Goal: Task Accomplishment & Management: Complete application form

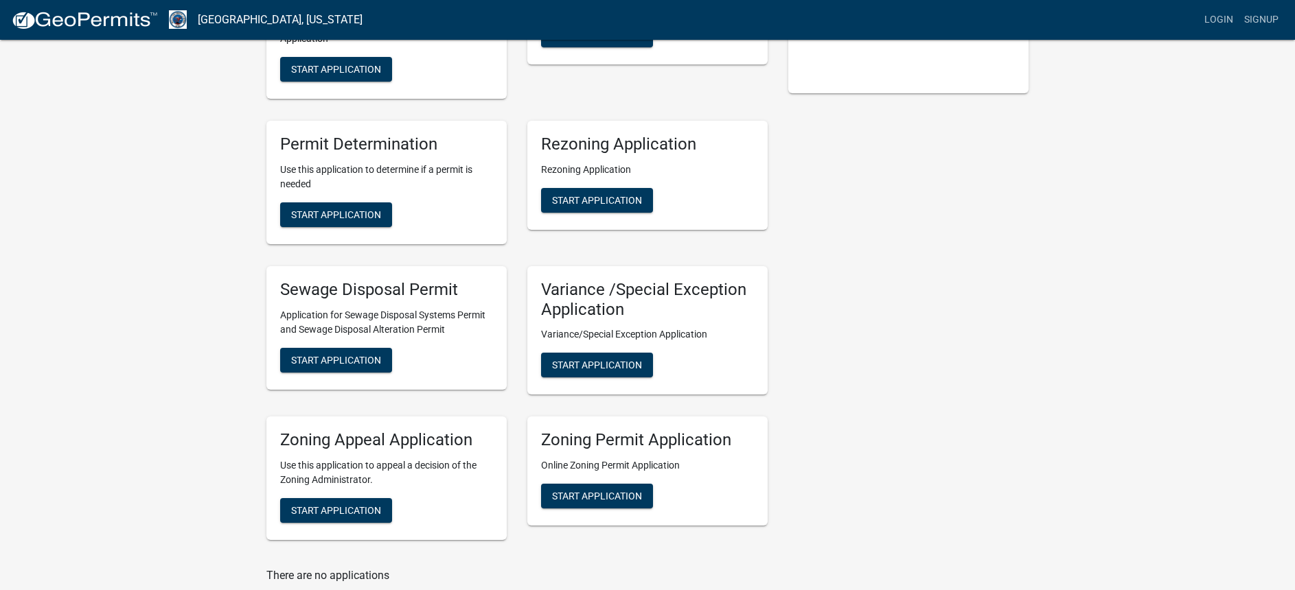
scroll to position [343, 0]
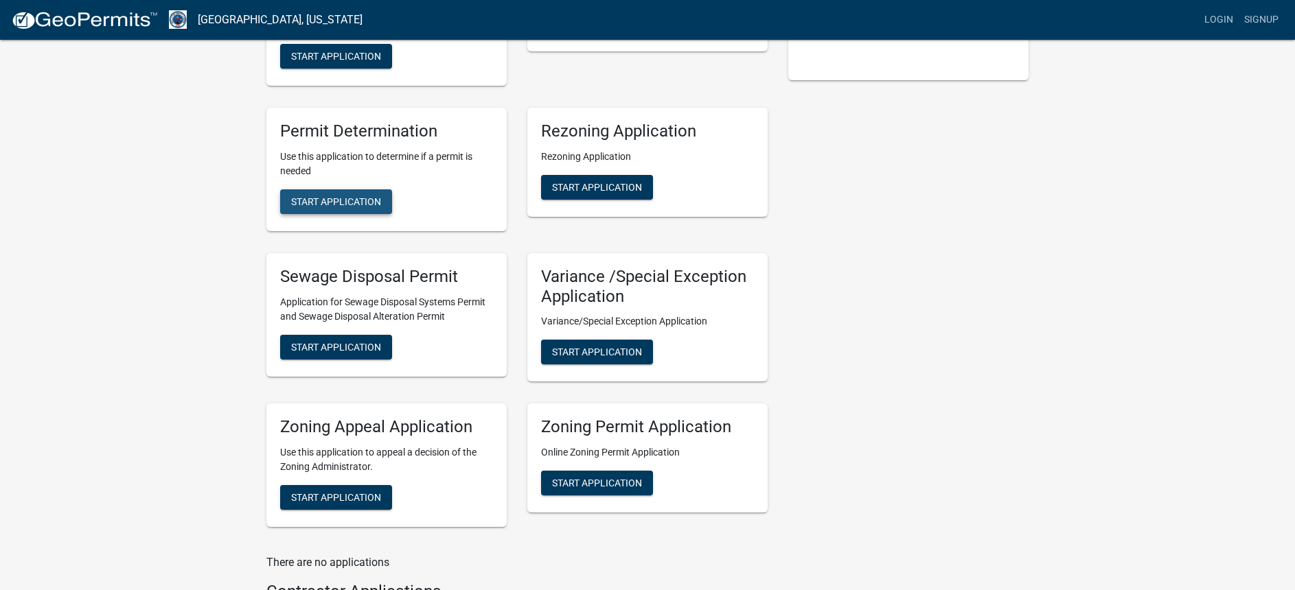
click at [338, 201] on span "Start Application" at bounding box center [336, 201] width 90 height 11
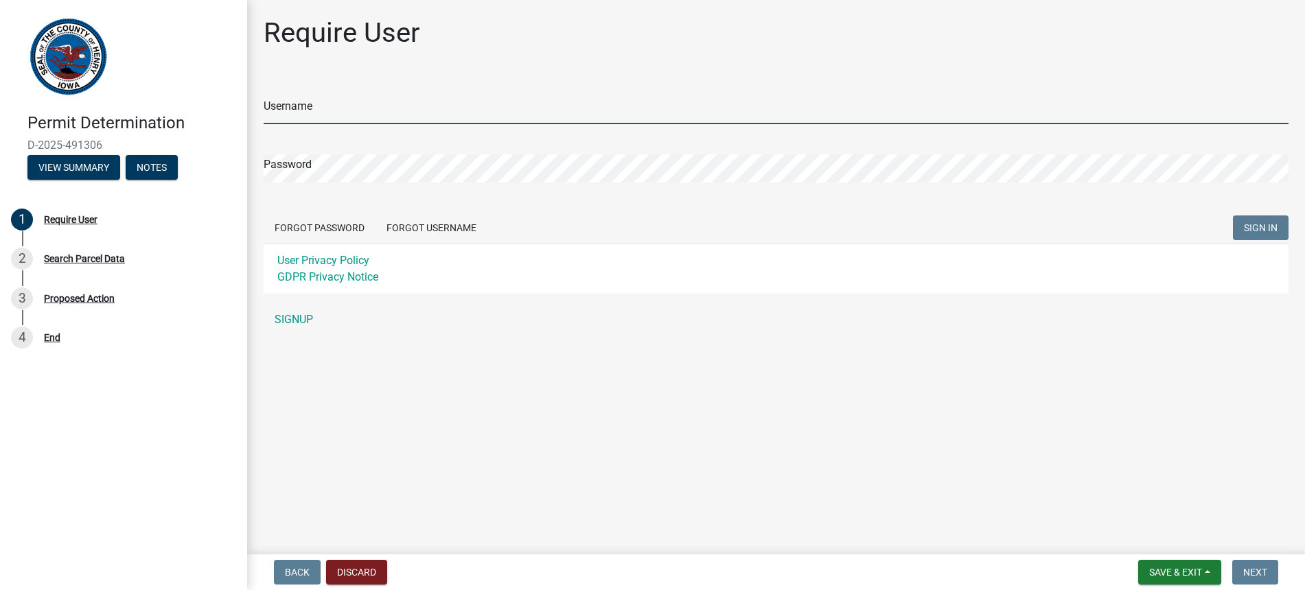
click at [329, 111] on input "Username" at bounding box center [776, 110] width 1025 height 28
type input "[PERSON_NAME]"
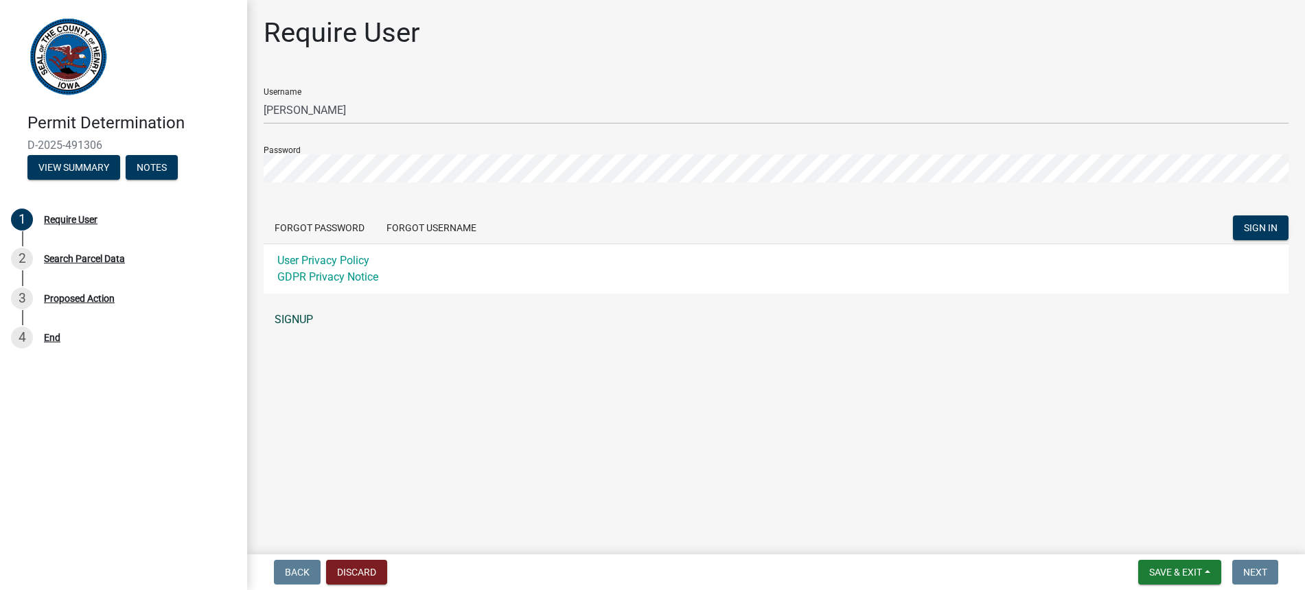
click at [294, 315] on link "SIGNUP" at bounding box center [776, 319] width 1025 height 27
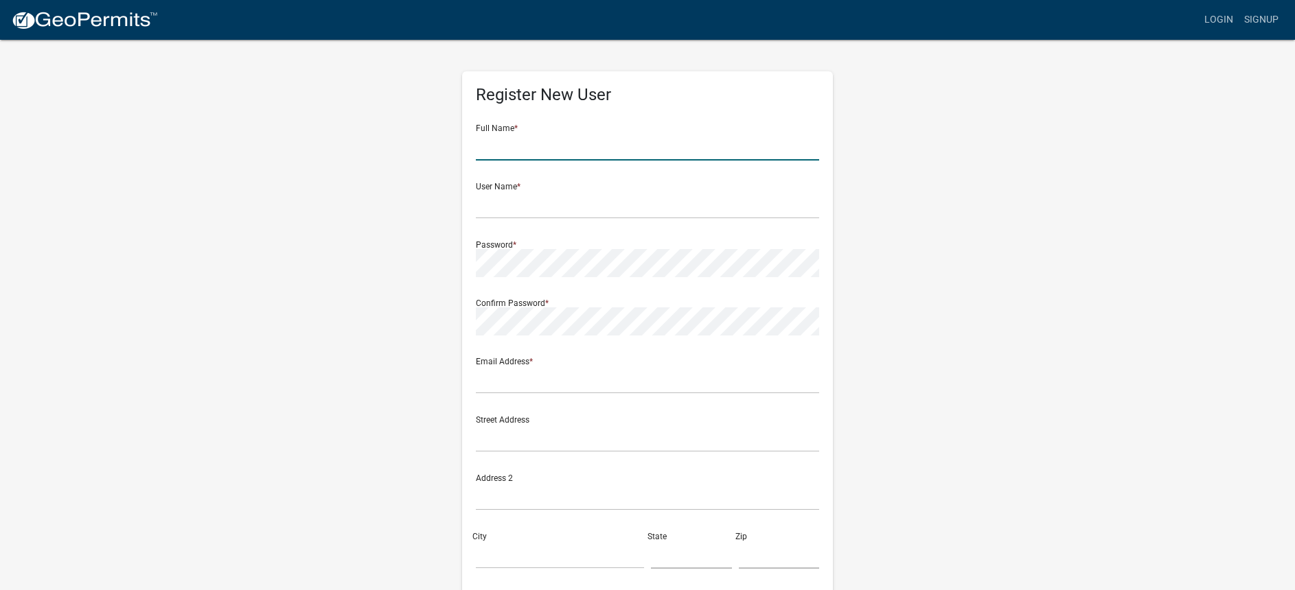
click at [511, 142] on input "text" at bounding box center [647, 146] width 343 height 28
type input "[PERSON_NAME]"
click at [493, 208] on input "text" at bounding box center [647, 205] width 343 height 28
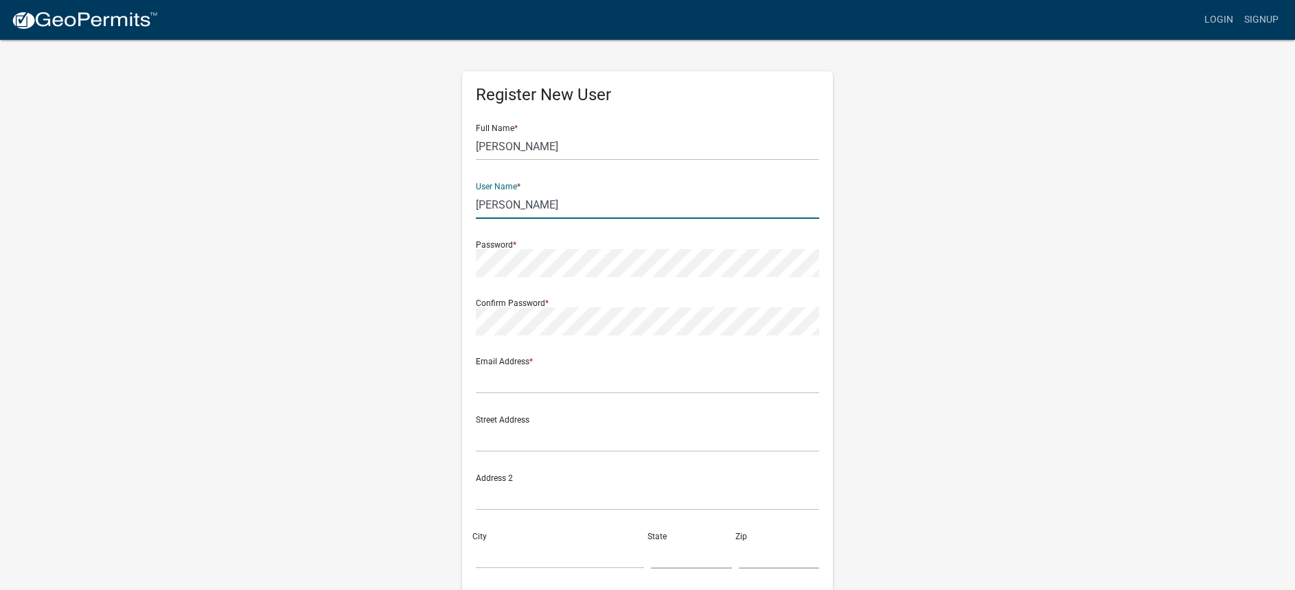
type input "[PERSON_NAME]"
click at [569, 379] on input "text" at bounding box center [647, 380] width 343 height 28
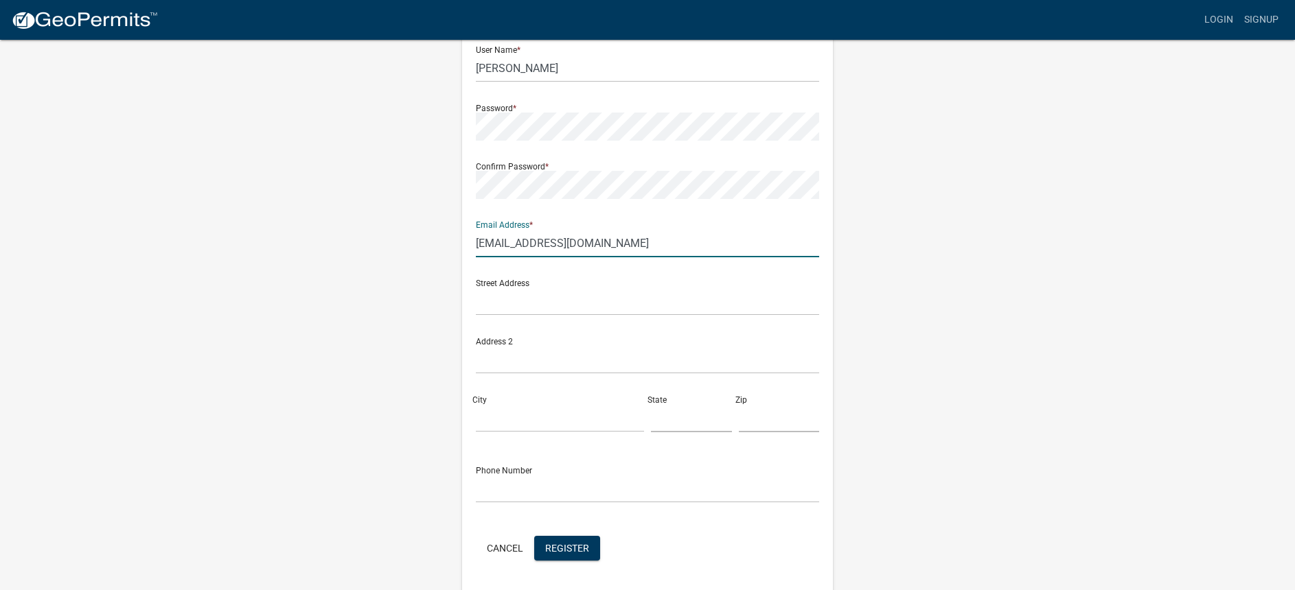
scroll to position [137, 0]
type input "[EMAIL_ADDRESS][DOMAIN_NAME]"
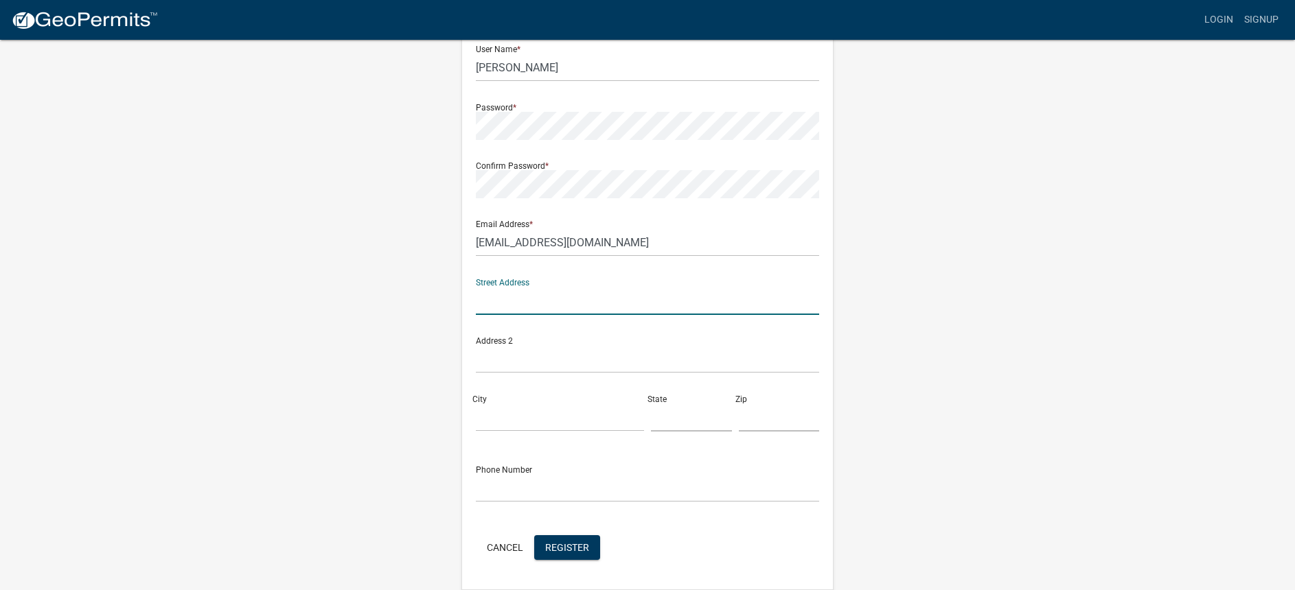
click at [518, 304] on input "text" at bounding box center [647, 301] width 343 height 28
type input "[STREET_ADDRESS]"
click at [498, 404] on input "City" at bounding box center [560, 418] width 168 height 28
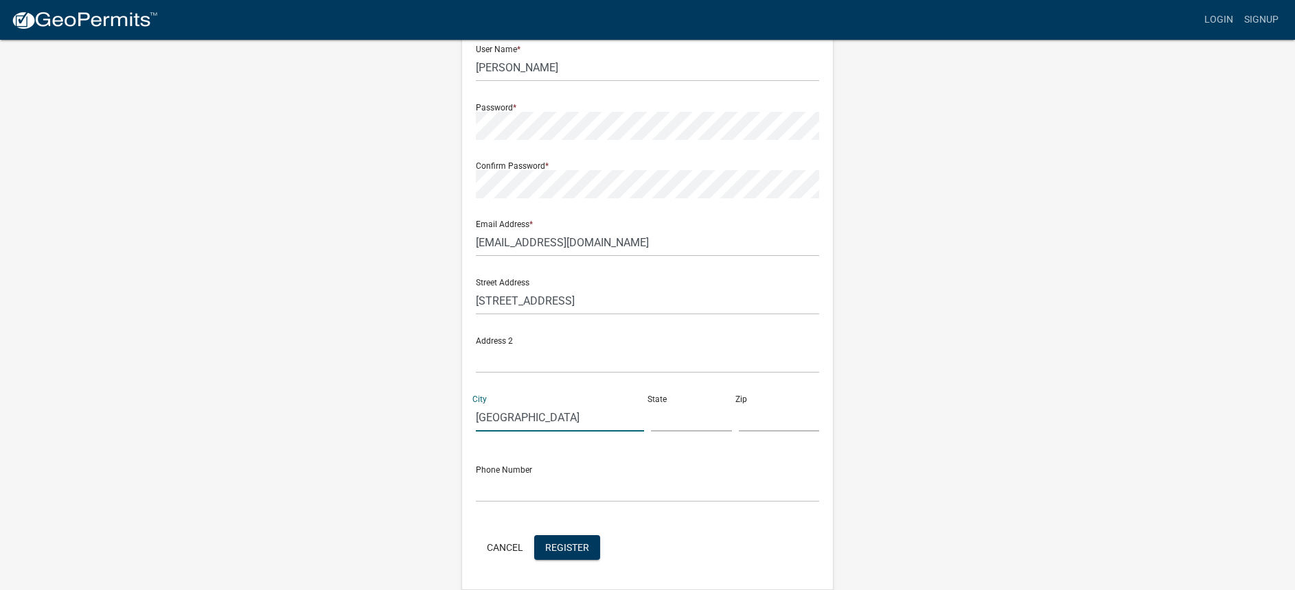
type input "[GEOGRAPHIC_DATA]"
click at [669, 415] on input "text" at bounding box center [691, 418] width 81 height 28
type input "IA"
click at [739, 419] on input "text" at bounding box center [779, 418] width 81 height 28
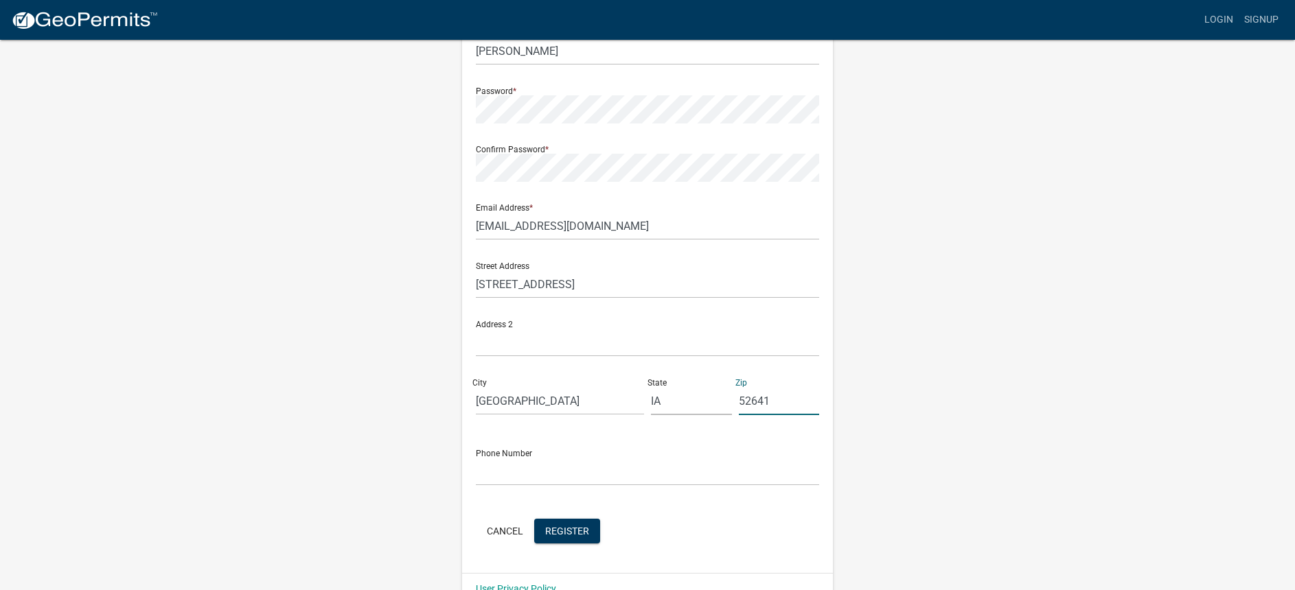
scroll to position [183, 0]
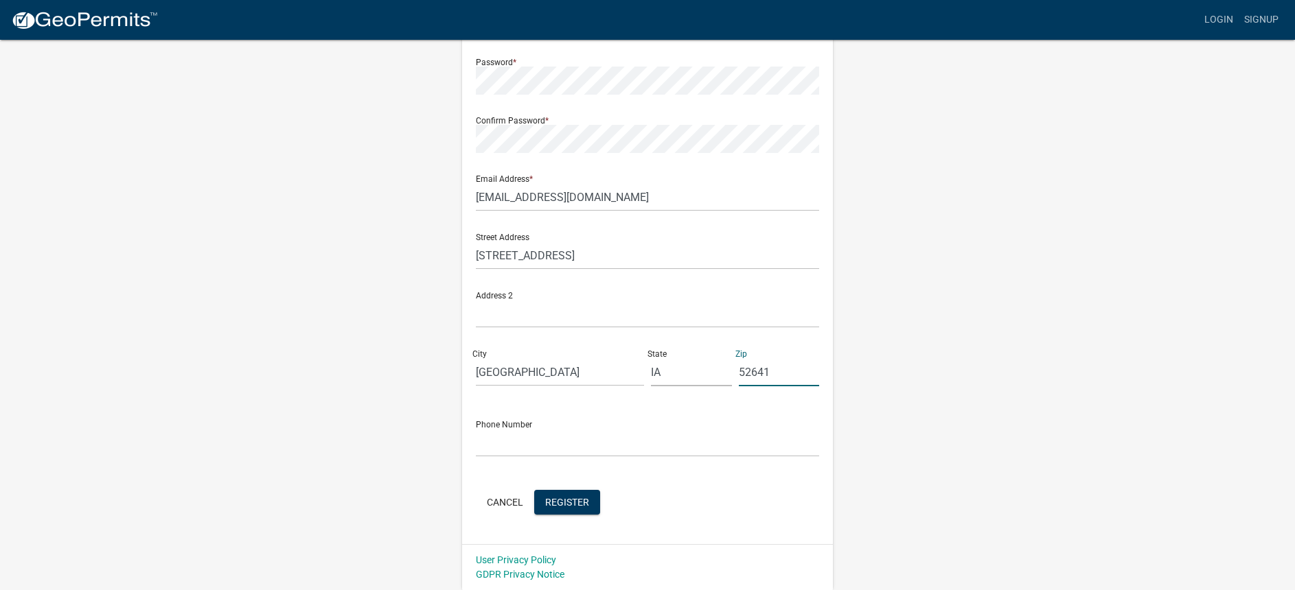
type input "52641"
click at [518, 432] on input "text" at bounding box center [647, 443] width 343 height 28
type input "[PHONE_NUMBER]"
click at [565, 498] on span "Register" at bounding box center [567, 501] width 44 height 11
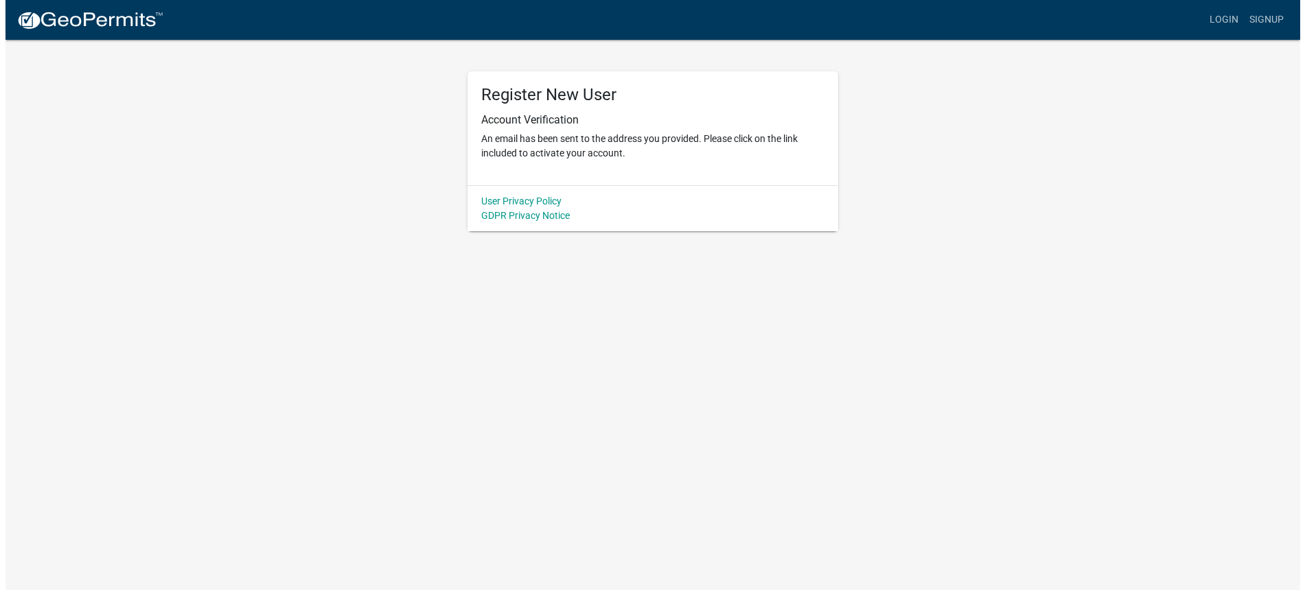
scroll to position [0, 0]
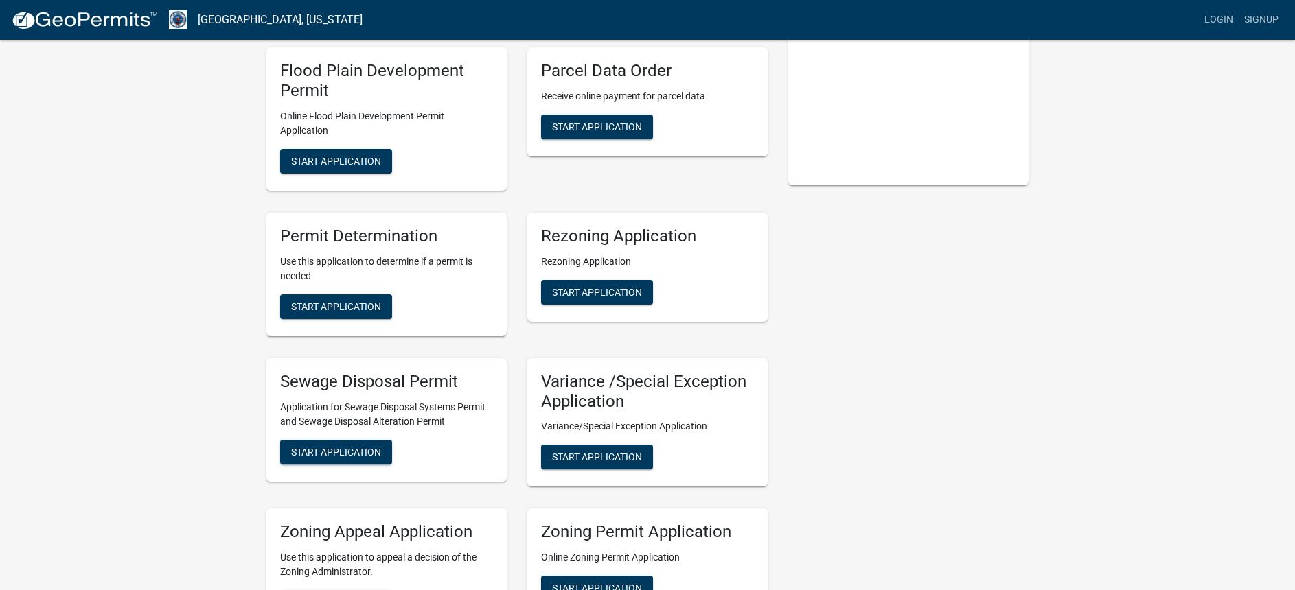
scroll to position [275, 0]
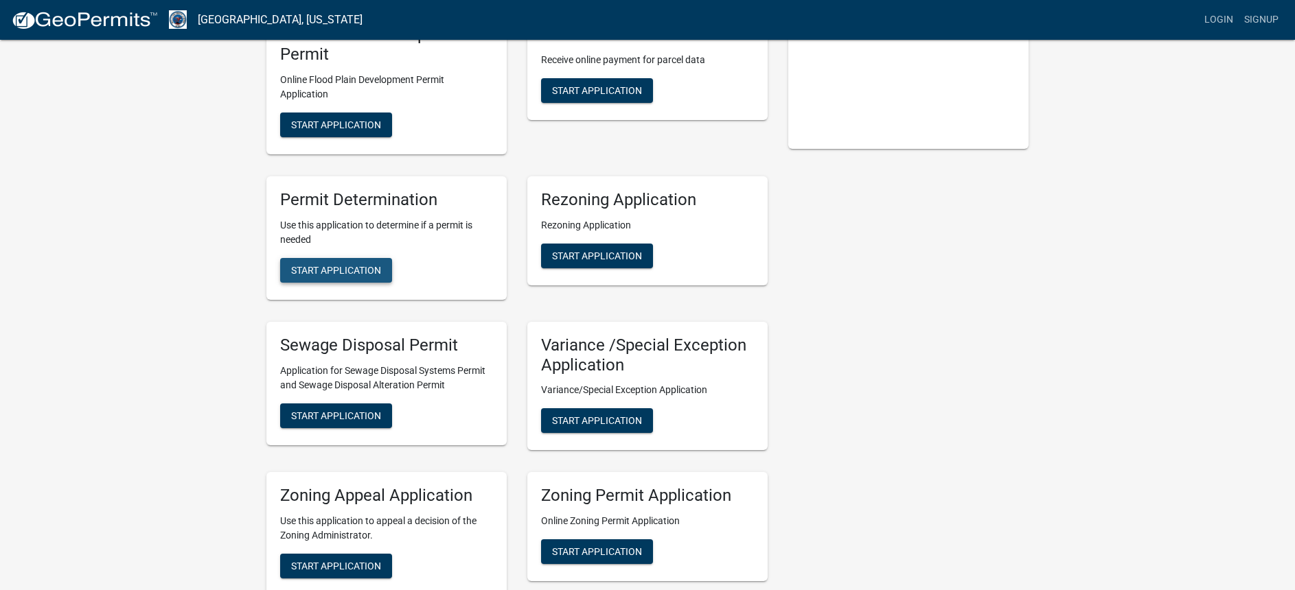
click at [361, 273] on span "Start Application" at bounding box center [336, 269] width 90 height 11
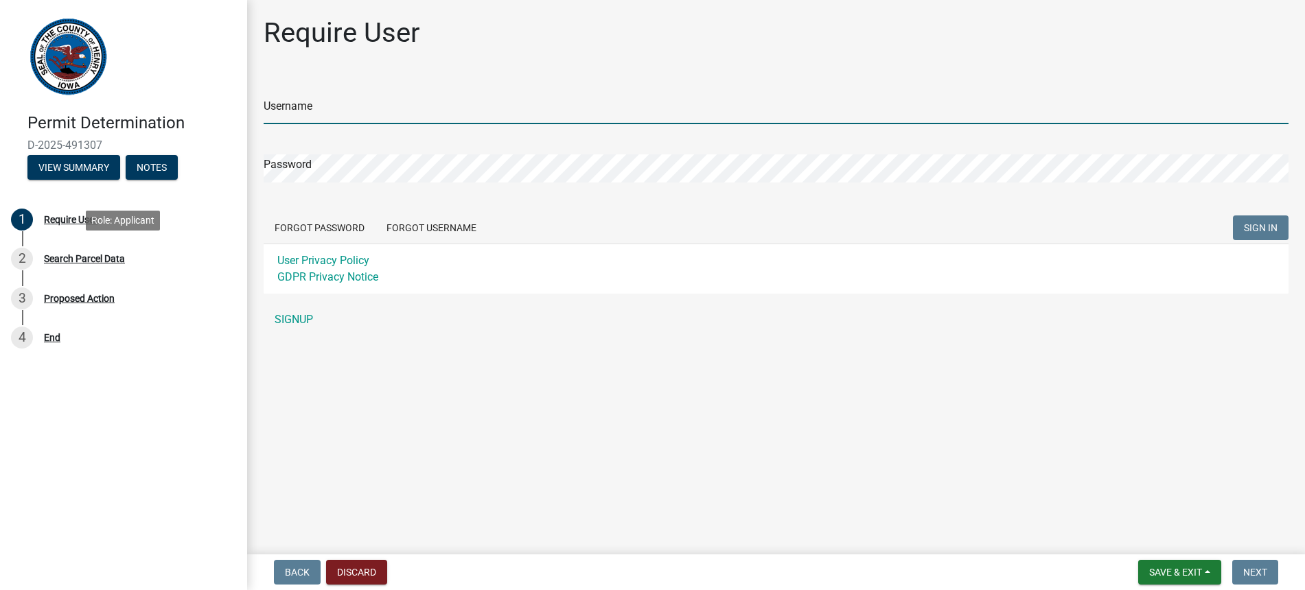
type input "[PERSON_NAME]"
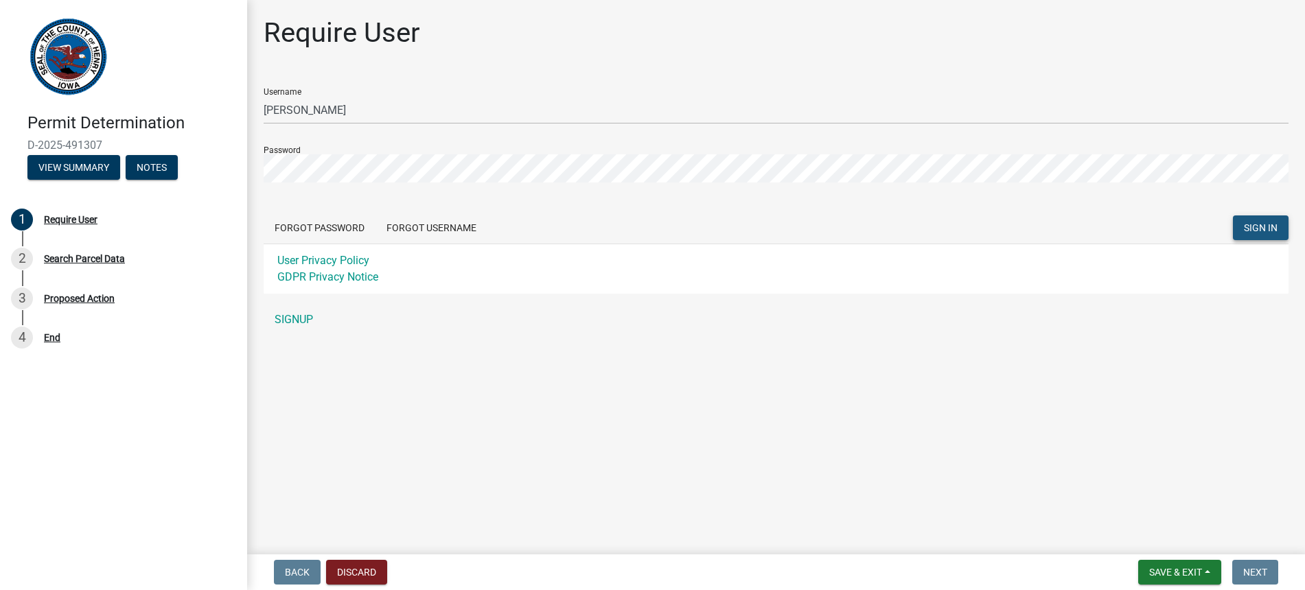
click at [1264, 219] on button "SIGN IN" at bounding box center [1261, 228] width 56 height 25
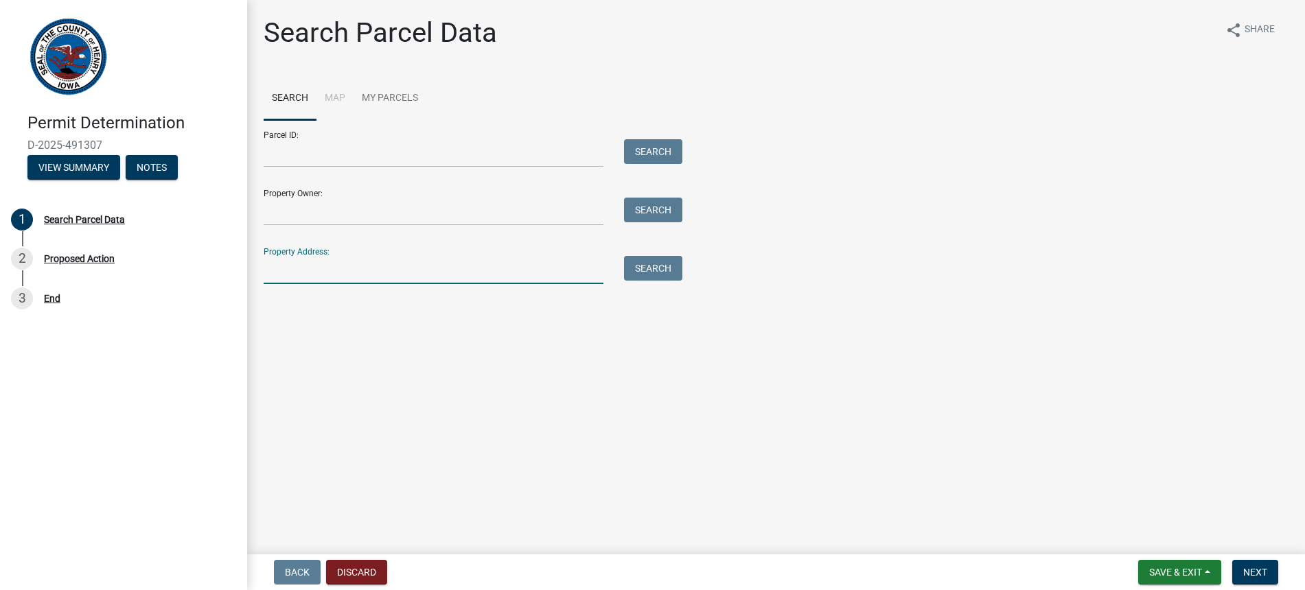
click at [297, 269] on input "Property Address:" at bounding box center [434, 270] width 340 height 28
type input "[STREET_ADDRESS]"
click at [666, 271] on button "Search" at bounding box center [653, 268] width 58 height 25
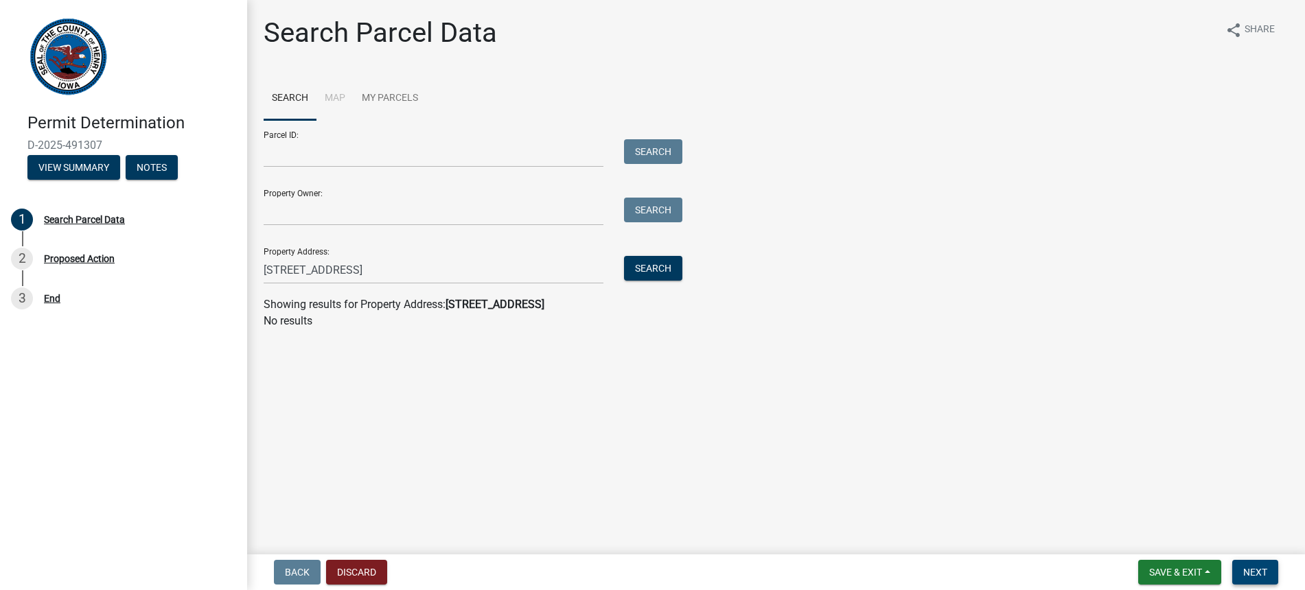
click at [1251, 565] on button "Next" at bounding box center [1255, 572] width 46 height 25
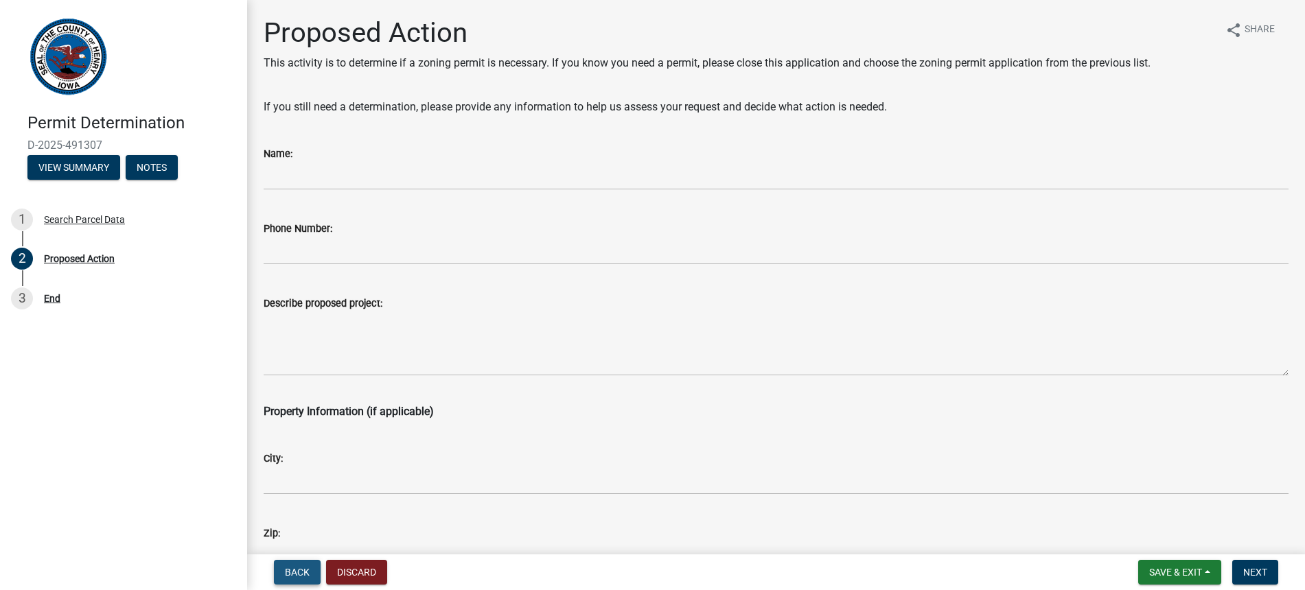
click at [295, 572] on span "Back" at bounding box center [297, 572] width 25 height 11
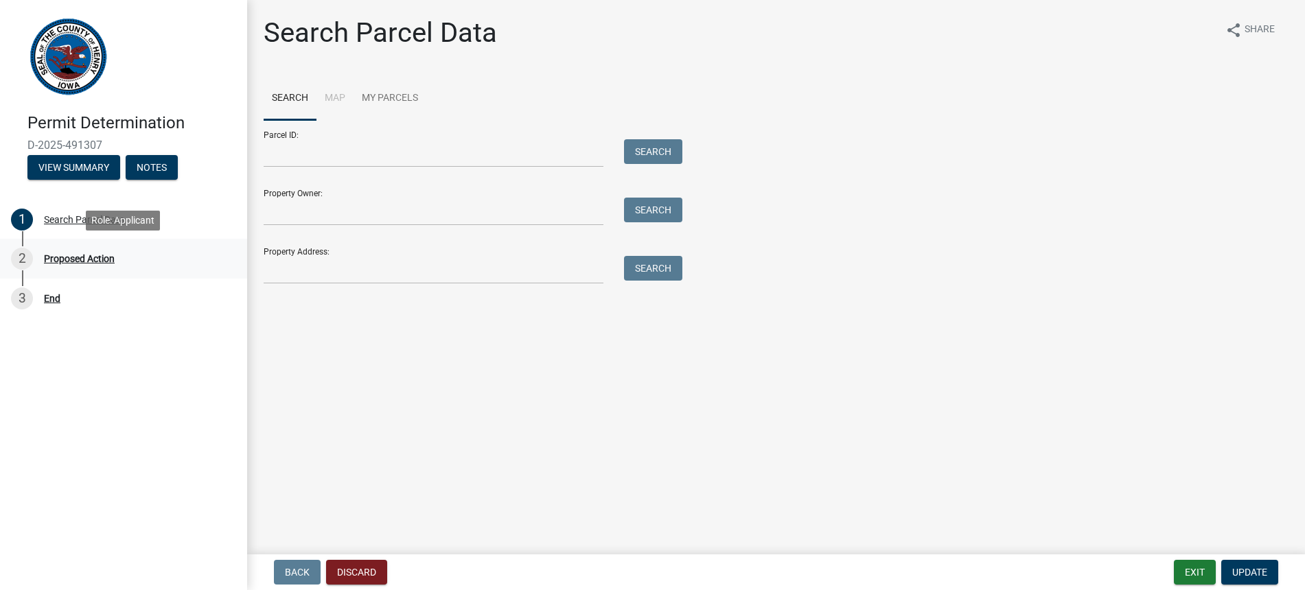
click at [80, 259] on div "Proposed Action" at bounding box center [79, 259] width 71 height 10
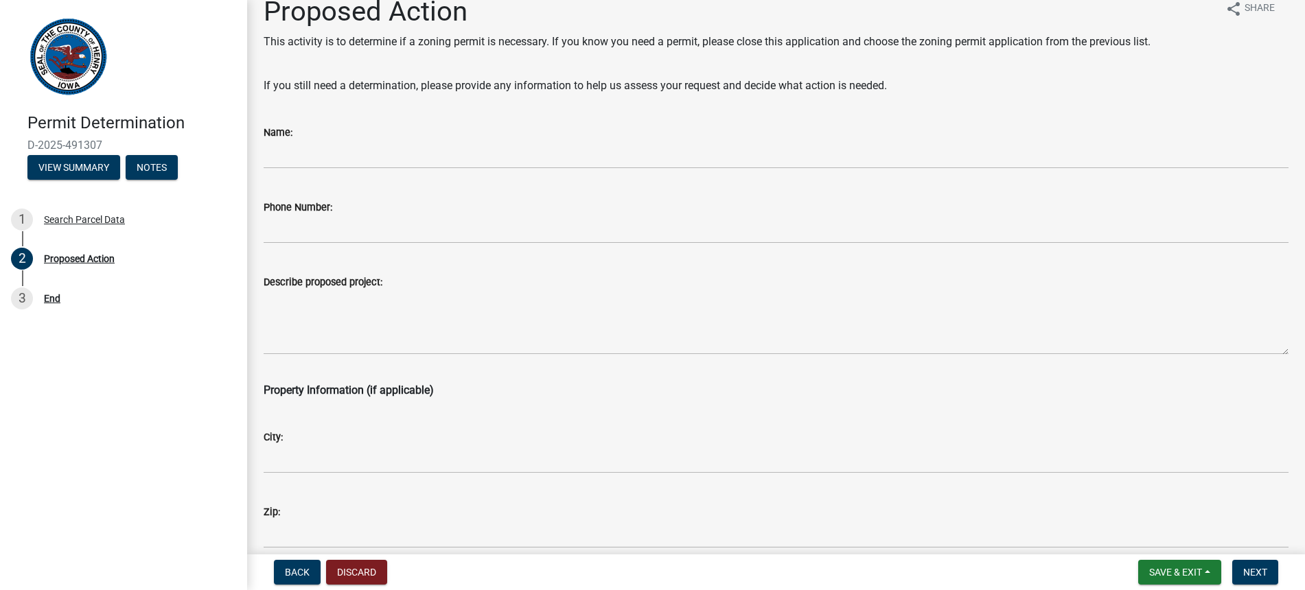
scroll to position [17, 0]
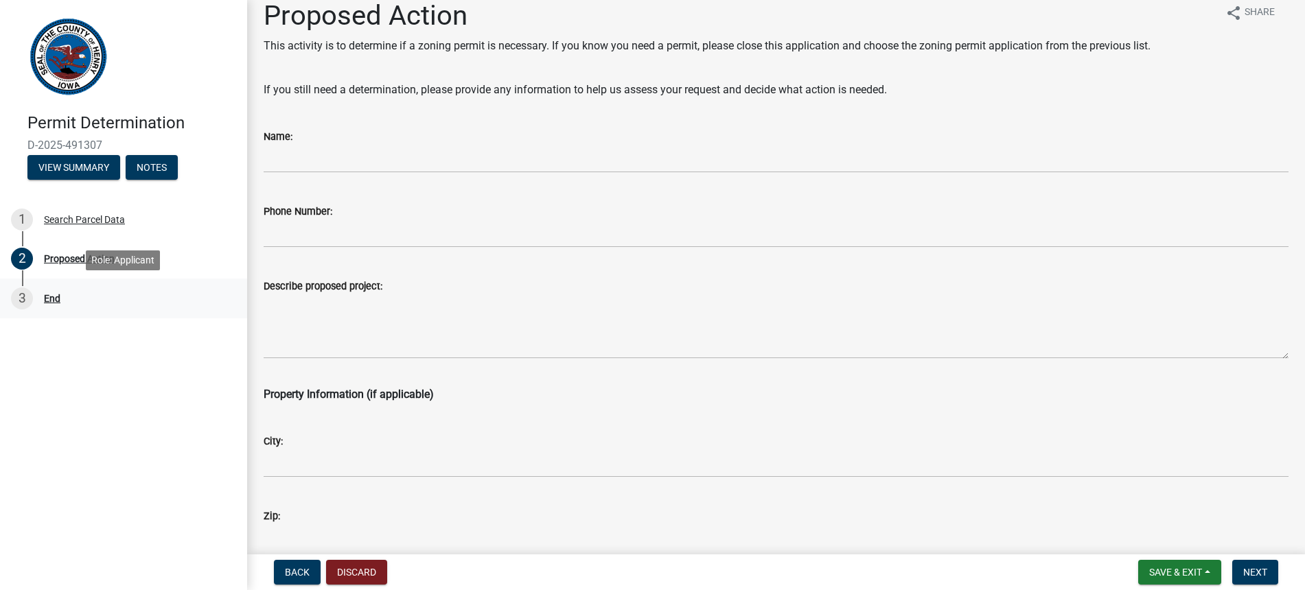
click at [45, 298] on div "End" at bounding box center [52, 299] width 16 height 10
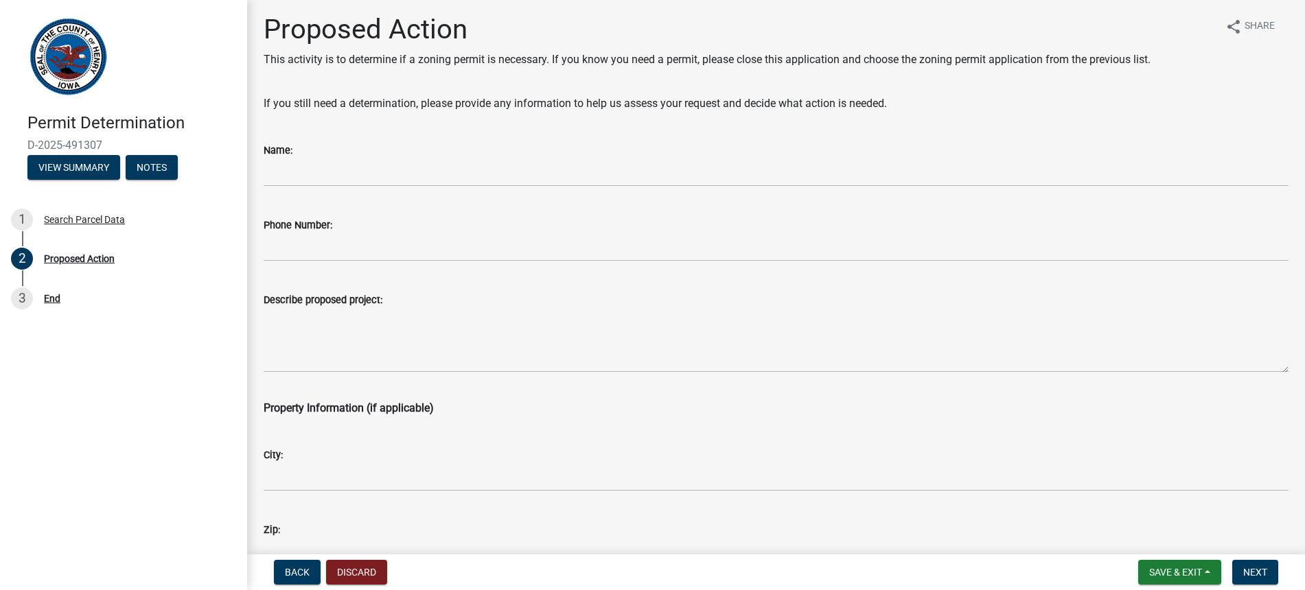
scroll to position [0, 0]
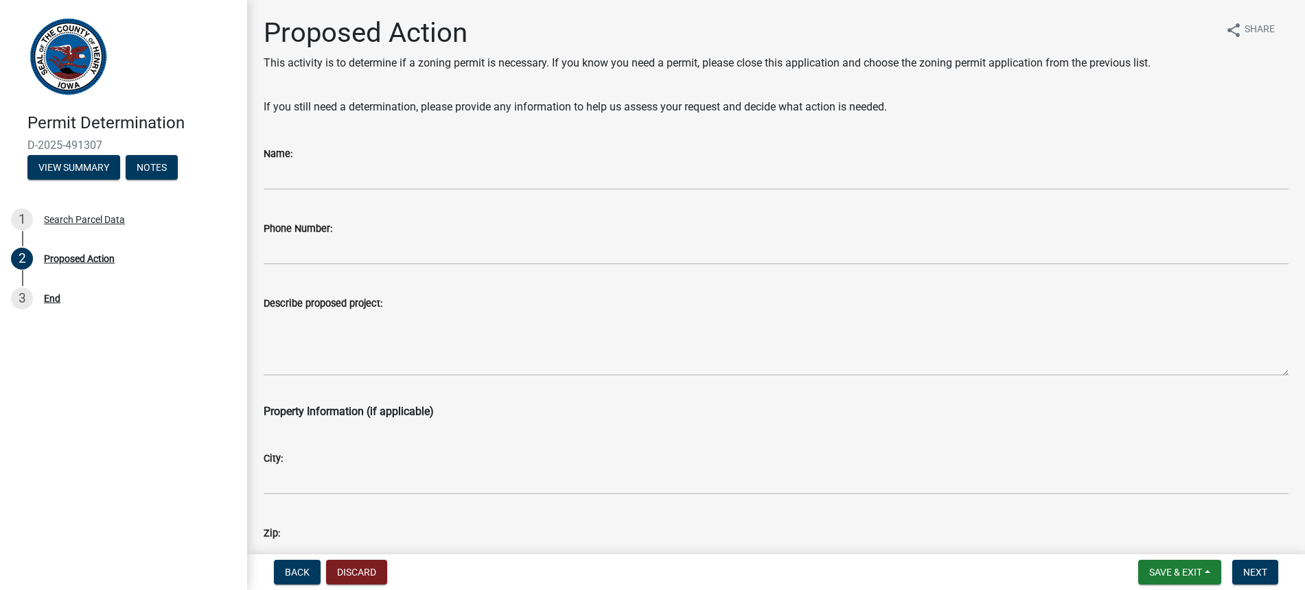
click at [329, 161] on div "Name:" at bounding box center [776, 154] width 1025 height 16
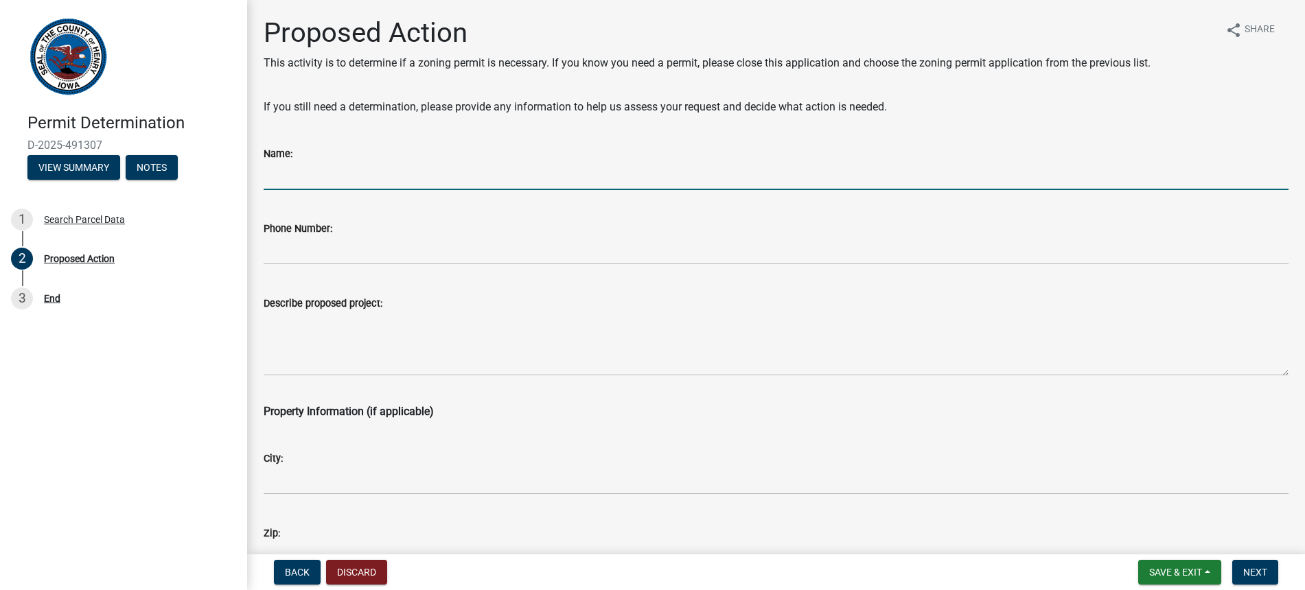
click at [301, 165] on input "Name:" at bounding box center [776, 176] width 1025 height 28
type input "[PERSON_NAME]"
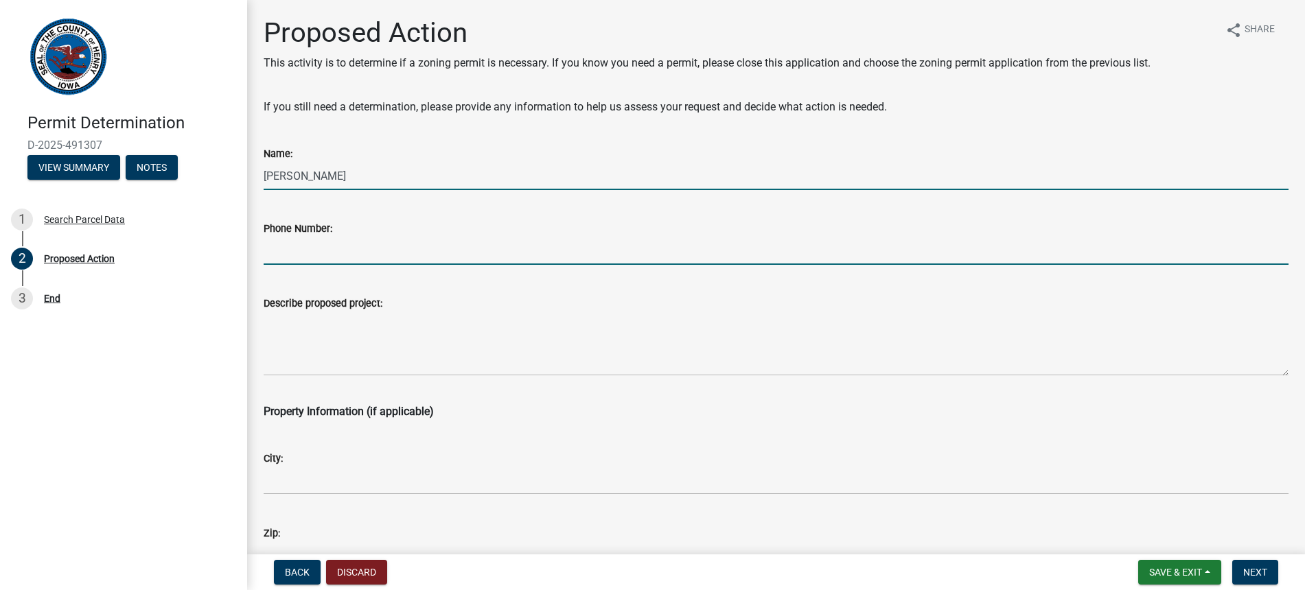
click at [291, 250] on input "Phone Number:" at bounding box center [776, 251] width 1025 height 28
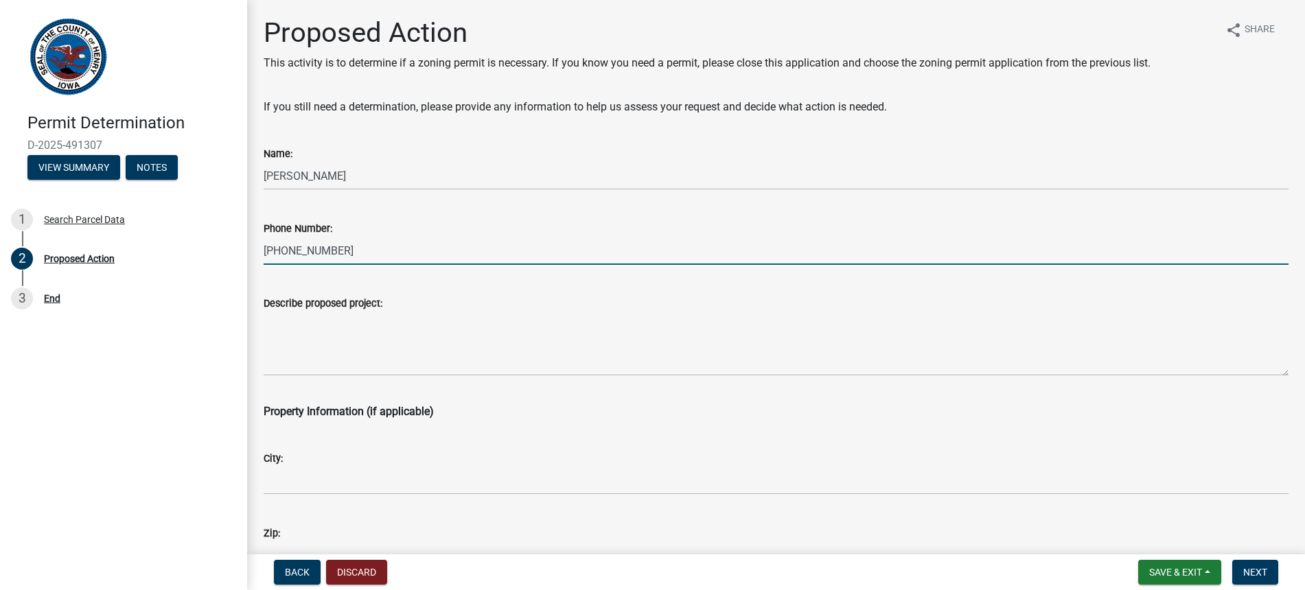
type input "[PHONE_NUMBER]"
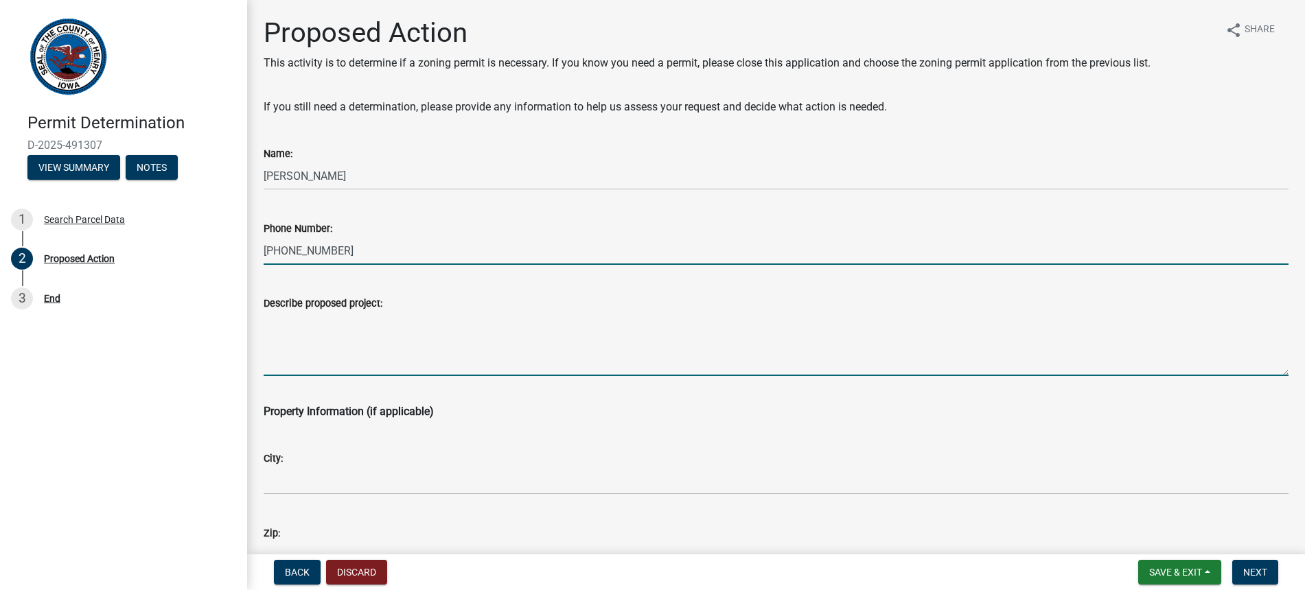
click at [276, 354] on textarea "Describe proposed project:" at bounding box center [776, 344] width 1025 height 65
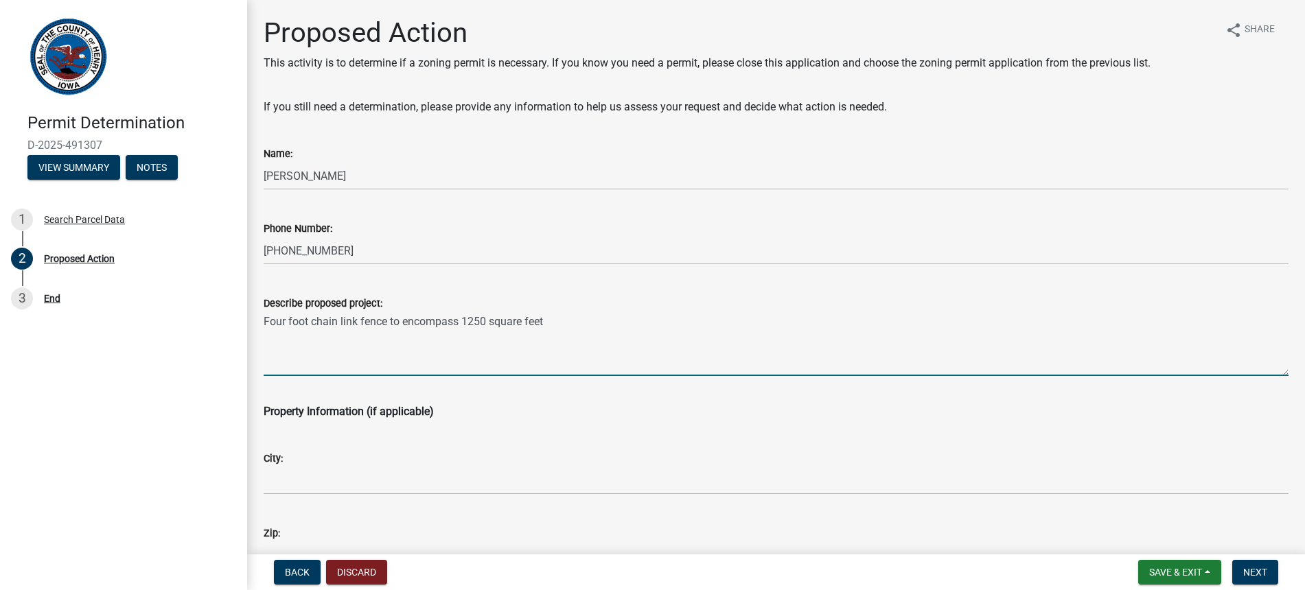
type textarea "Four foot chain link fence to encompass 1250 square feet"
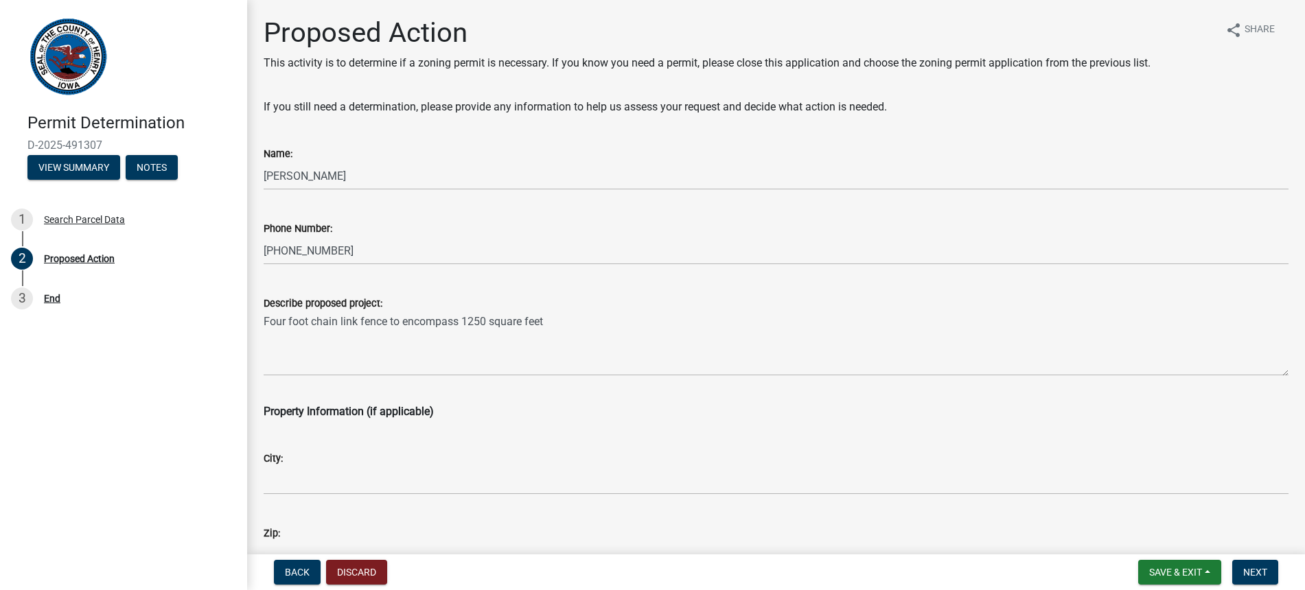
click at [296, 463] on div "City:" at bounding box center [776, 458] width 1025 height 16
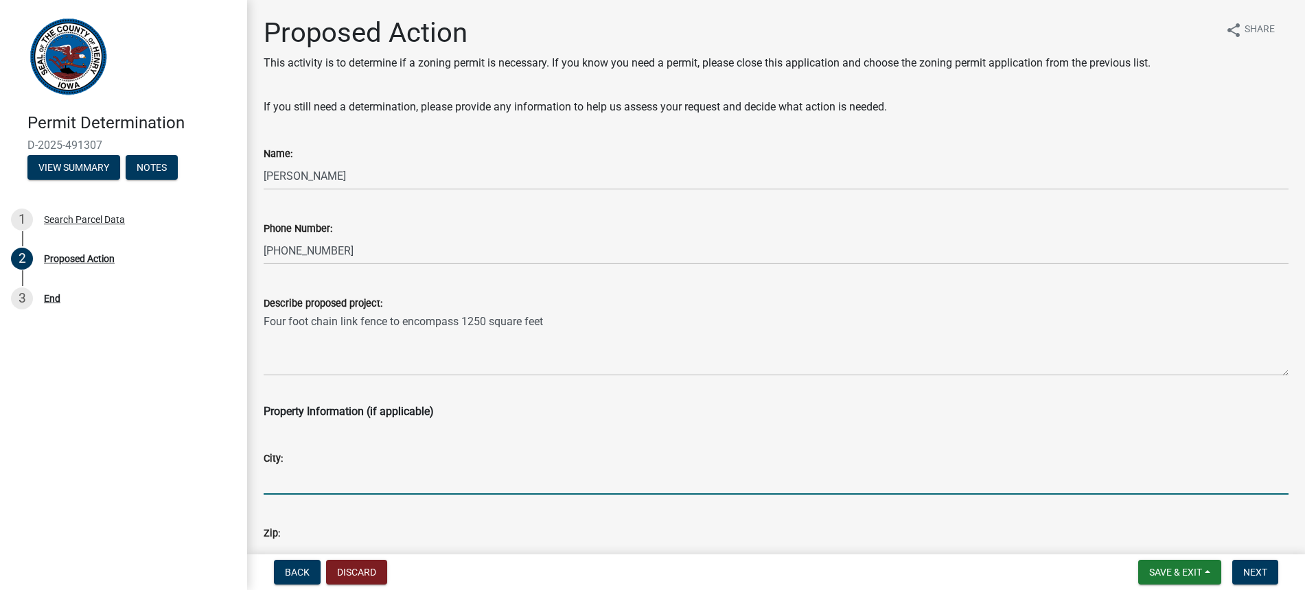
click at [302, 479] on input "City:" at bounding box center [776, 481] width 1025 height 28
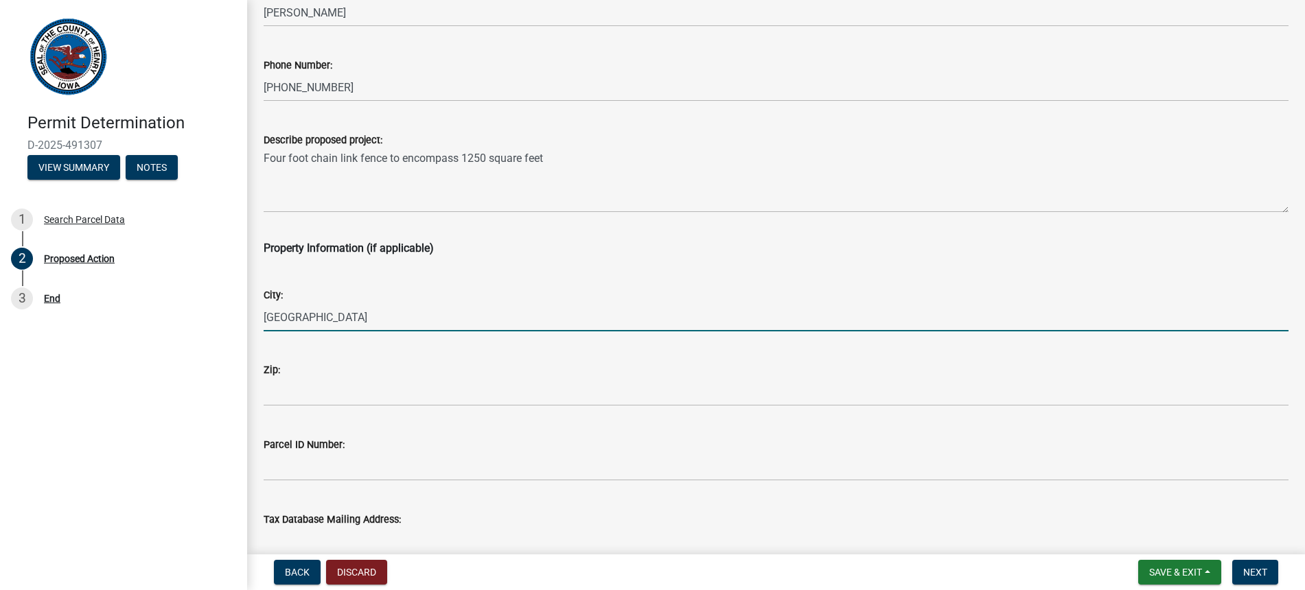
scroll to position [206, 0]
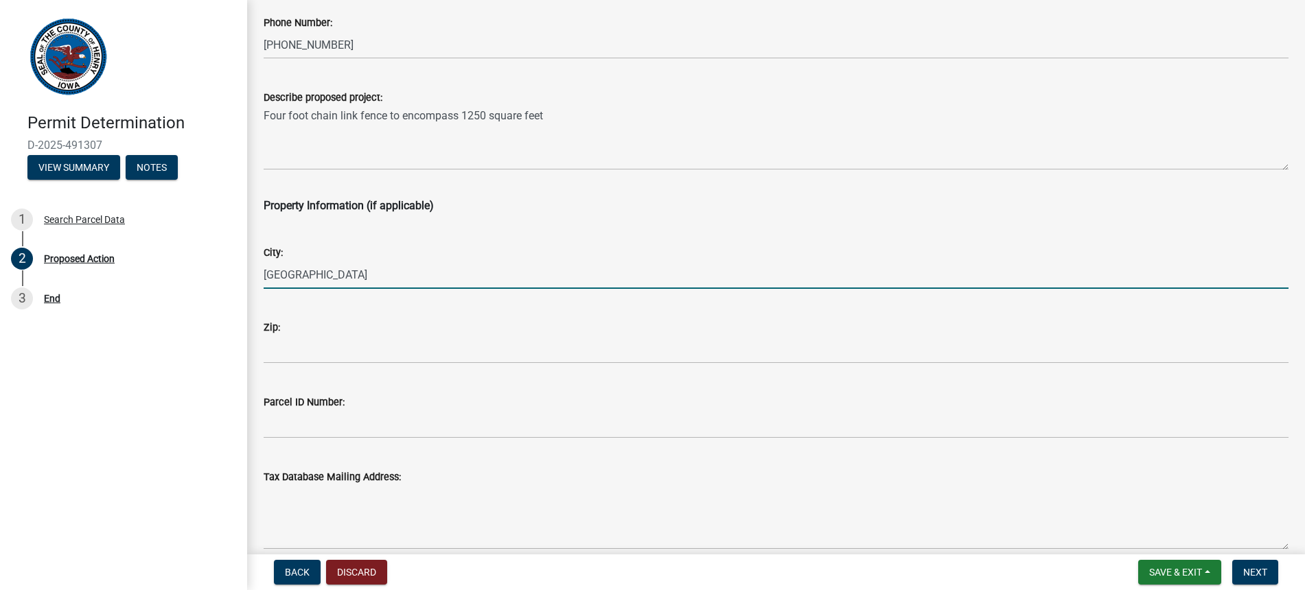
type input "[GEOGRAPHIC_DATA]"
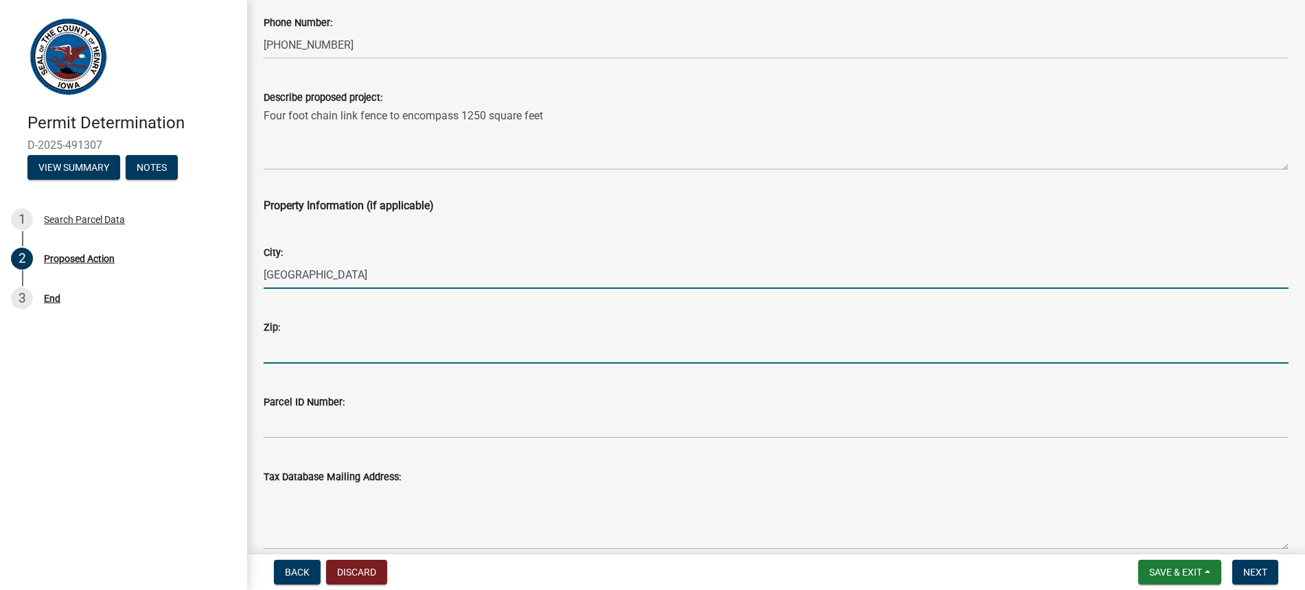
drag, startPoint x: 287, startPoint y: 349, endPoint x: 233, endPoint y: 364, distance: 55.6
click at [284, 349] on input "Zip:" at bounding box center [776, 350] width 1025 height 28
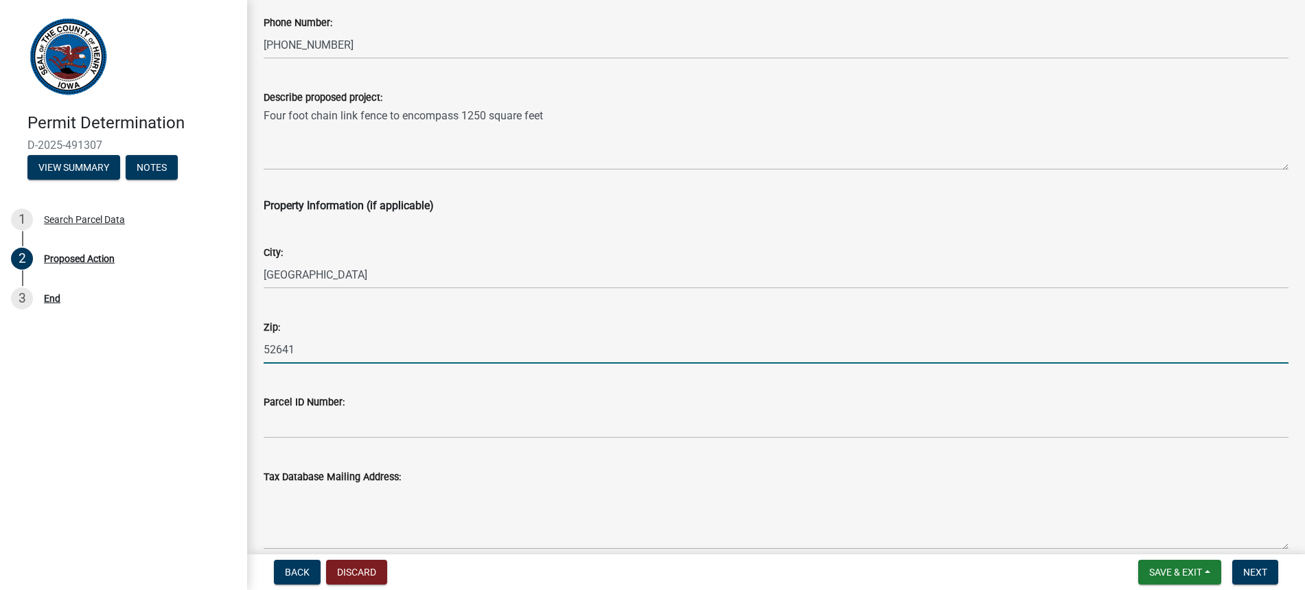
type input "52641"
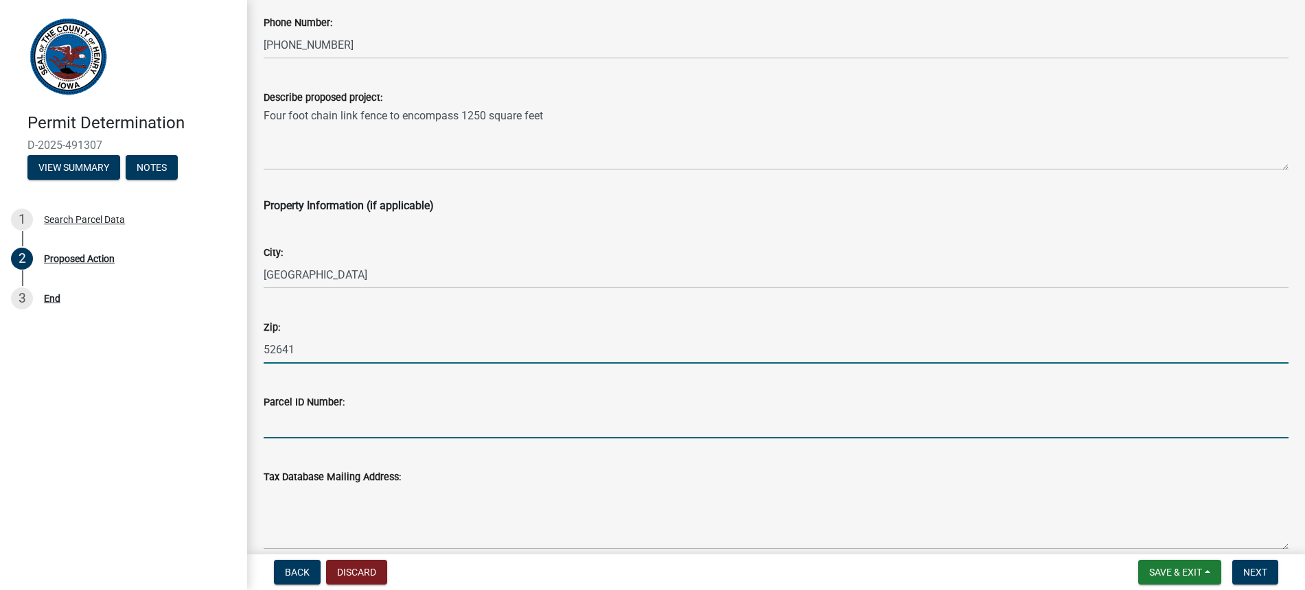
click at [300, 430] on input "Parcel ID Number:" at bounding box center [776, 424] width 1025 height 28
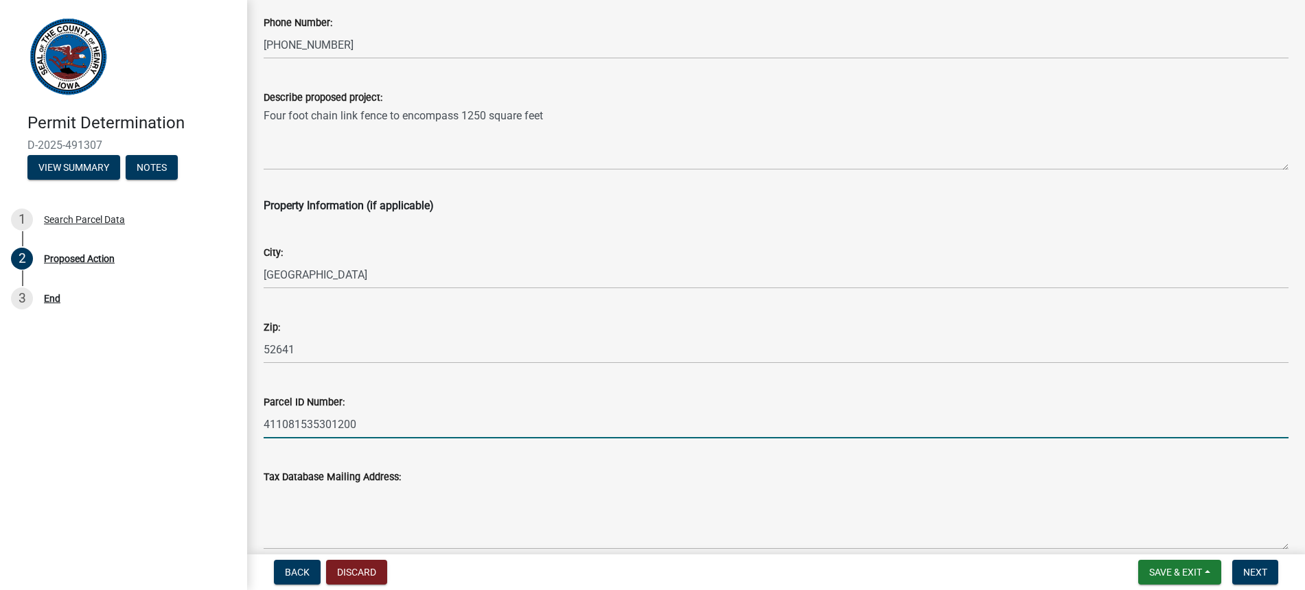
type input "411081535301200"
click at [290, 540] on textarea "Tax Database Mailing Address:" at bounding box center [776, 517] width 1025 height 65
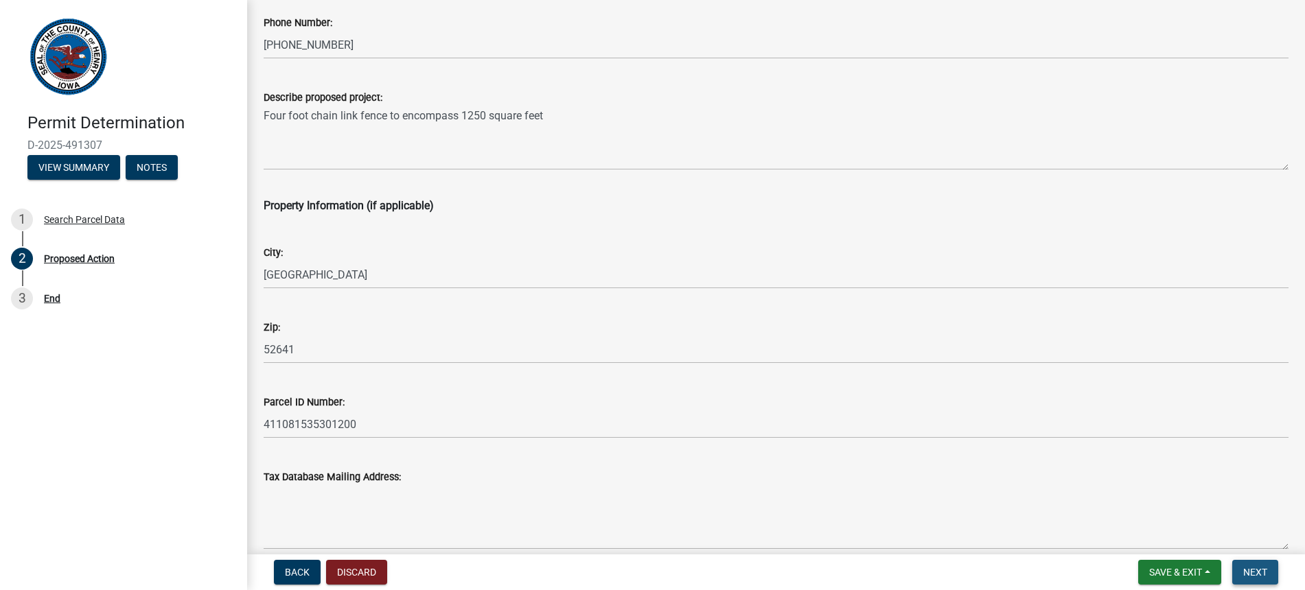
click at [1257, 572] on span "Next" at bounding box center [1255, 572] width 24 height 11
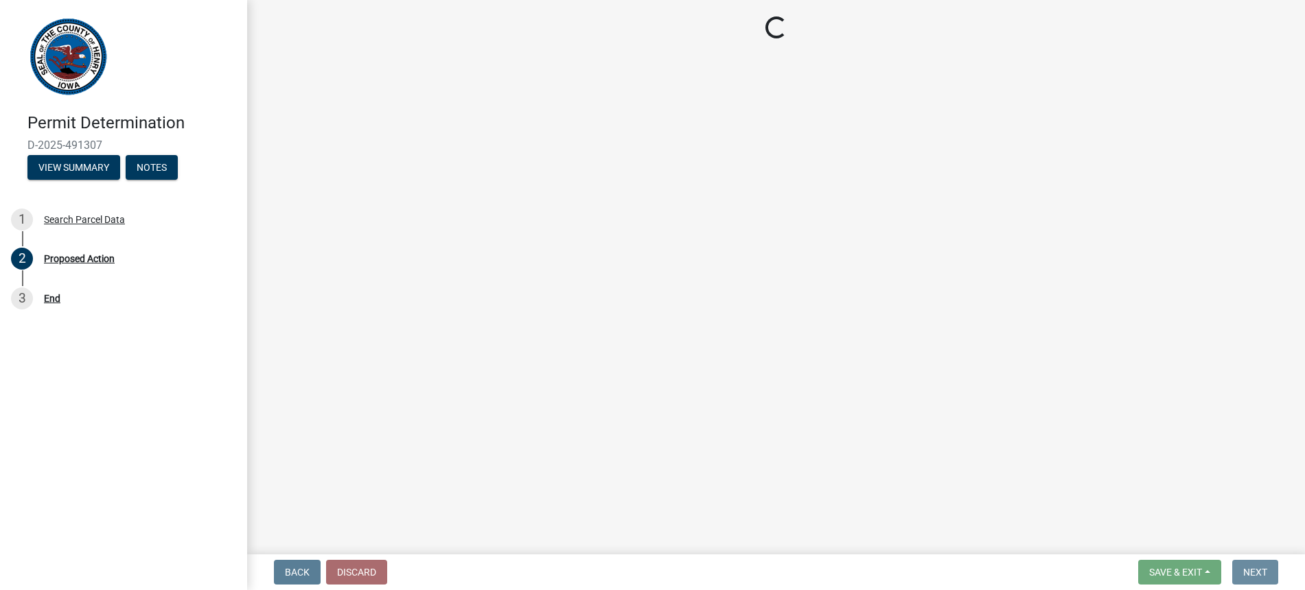
scroll to position [0, 0]
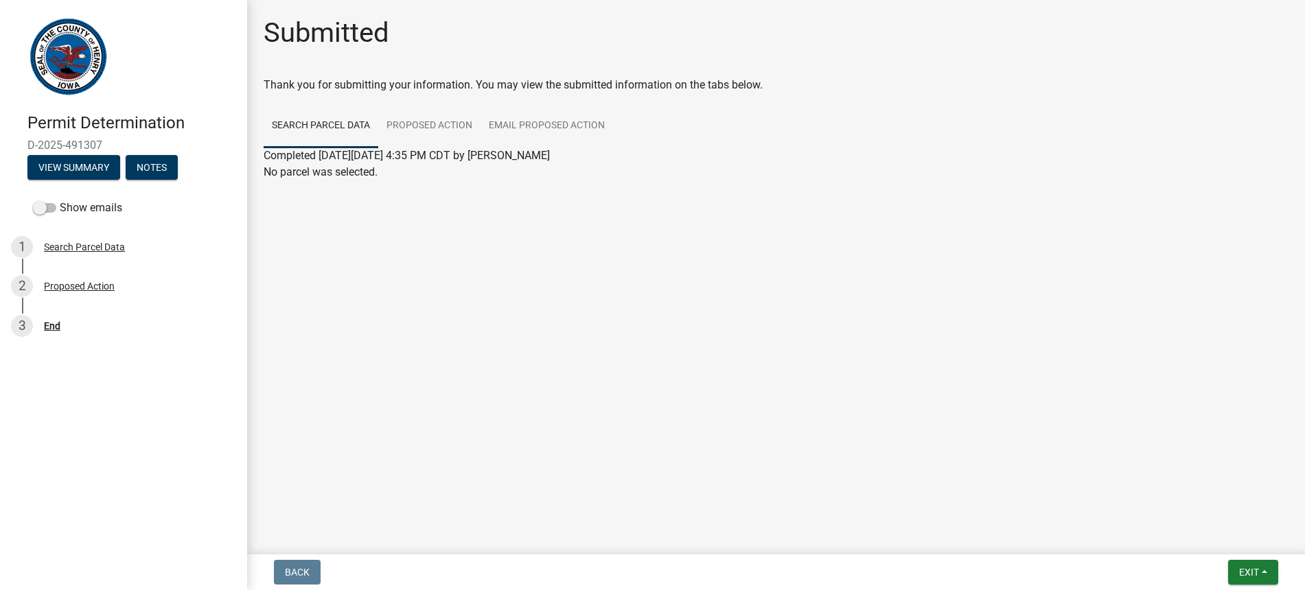
click at [277, 137] on link "Search Parcel Data" at bounding box center [321, 126] width 115 height 44
click at [72, 162] on button "View Summary" at bounding box center [73, 167] width 93 height 25
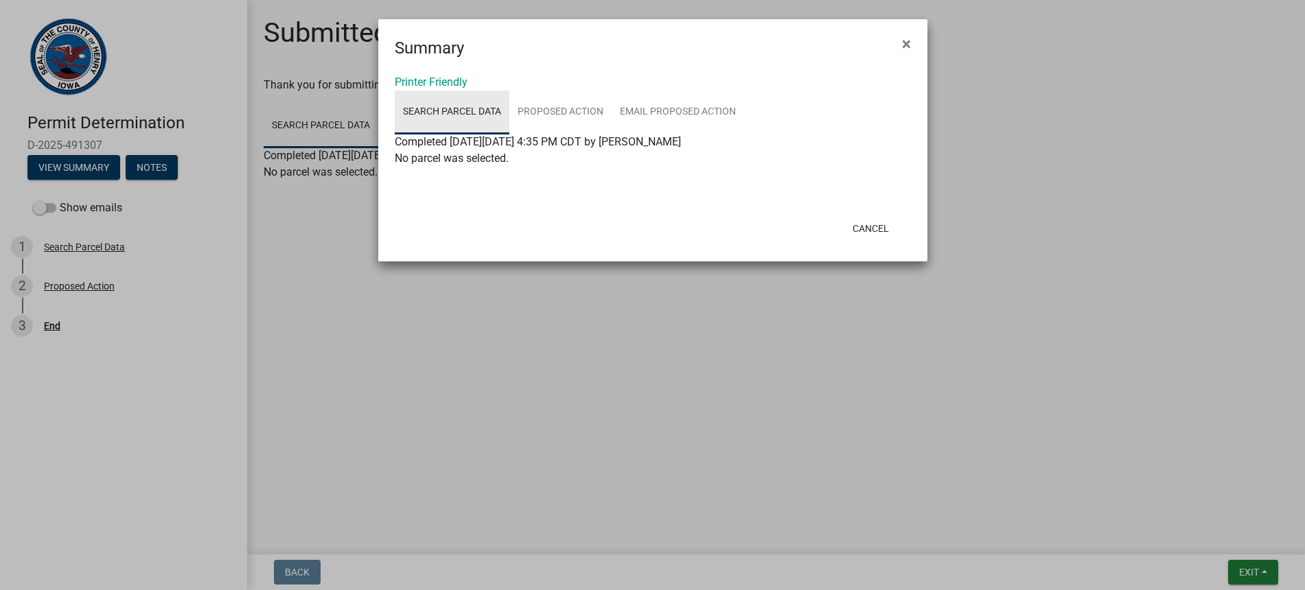
click at [419, 124] on link "Search Parcel Data" at bounding box center [452, 113] width 115 height 44
click at [905, 38] on span "×" at bounding box center [906, 43] width 9 height 19
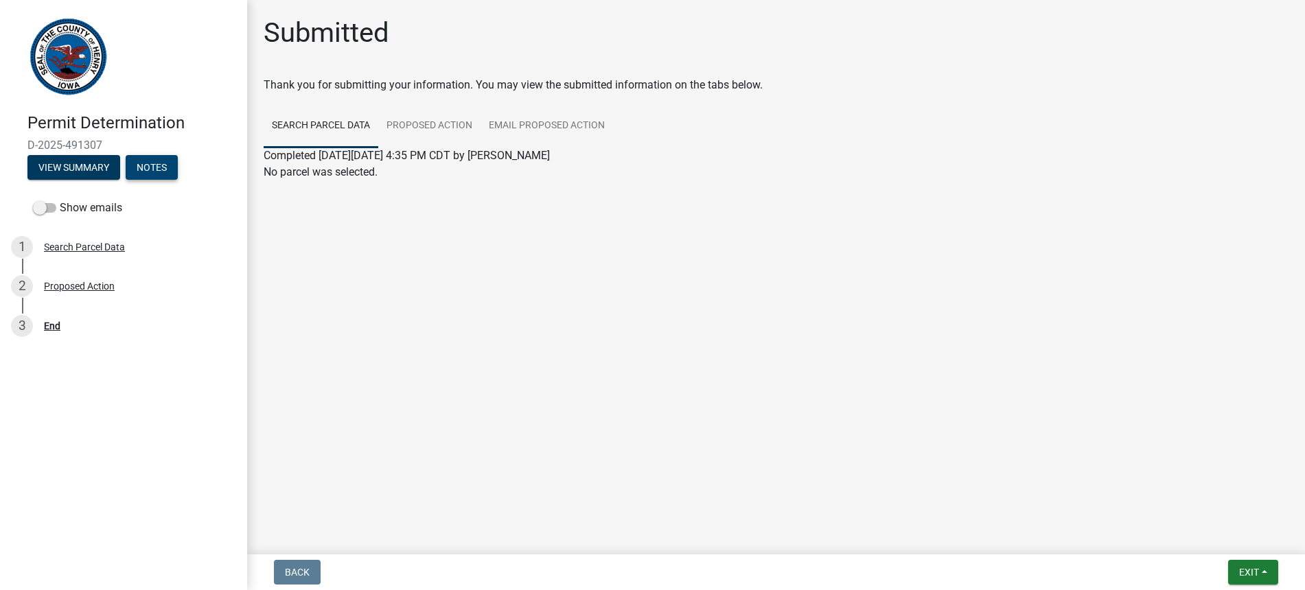
click at [143, 169] on button "Notes" at bounding box center [152, 167] width 52 height 25
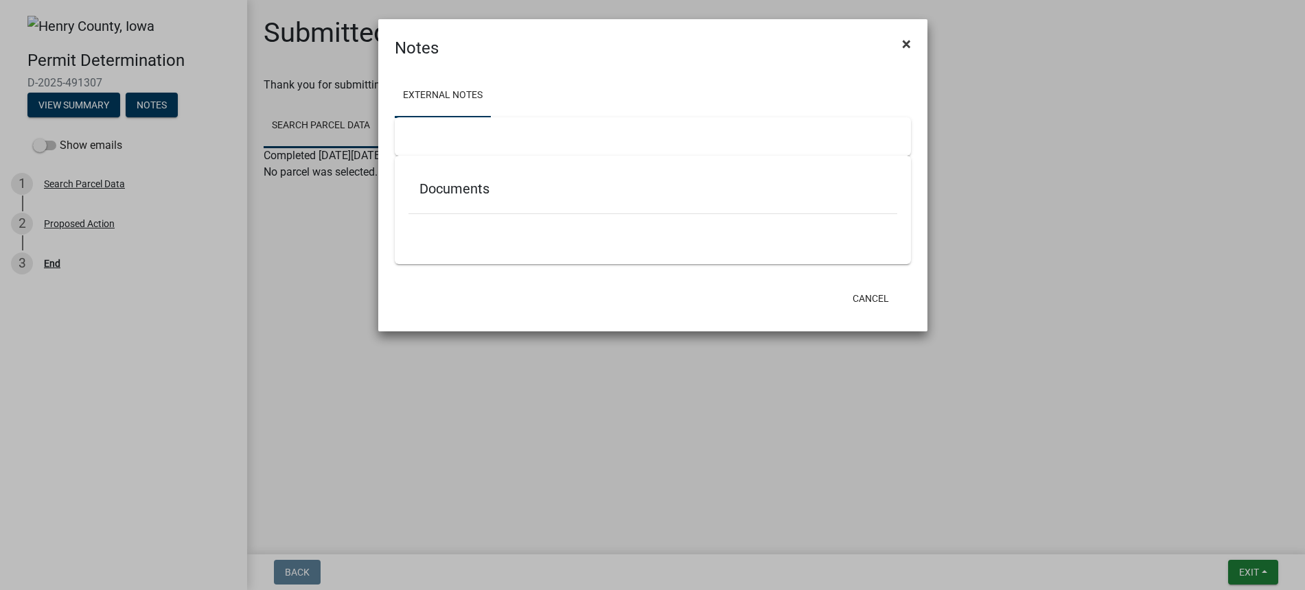
click at [906, 40] on span "×" at bounding box center [906, 43] width 9 height 19
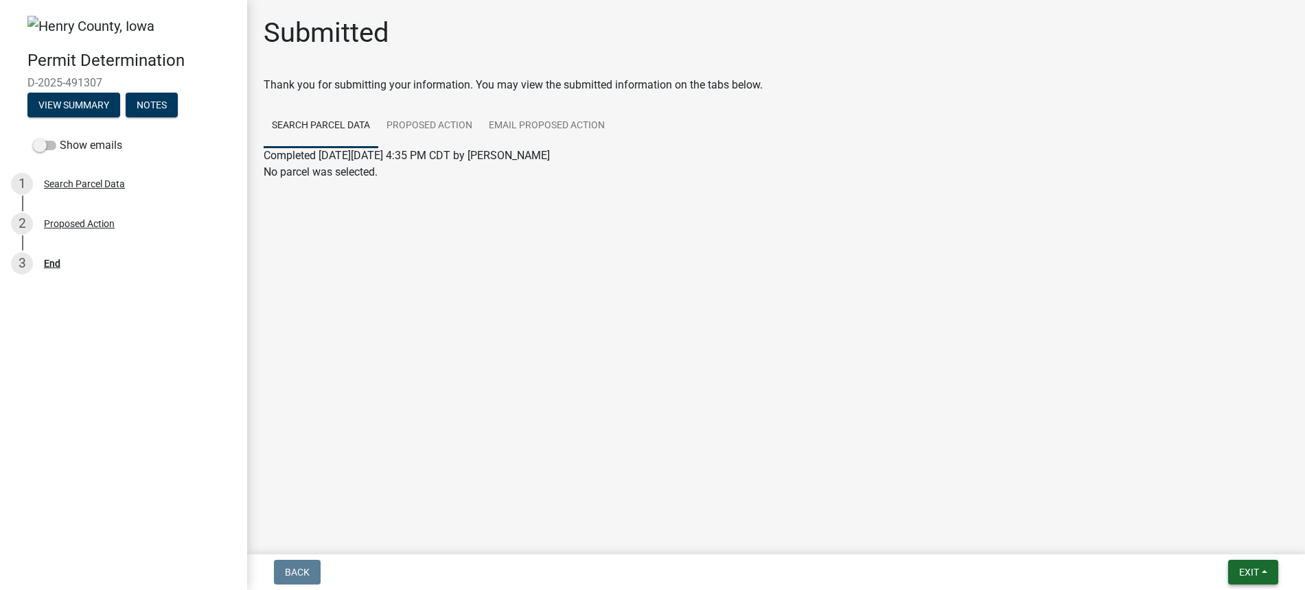
click at [1257, 572] on span "Exit" at bounding box center [1249, 572] width 20 height 11
click at [1201, 535] on button "Save & Exit" at bounding box center [1223, 536] width 110 height 33
